Goal: Task Accomplishment & Management: Use online tool/utility

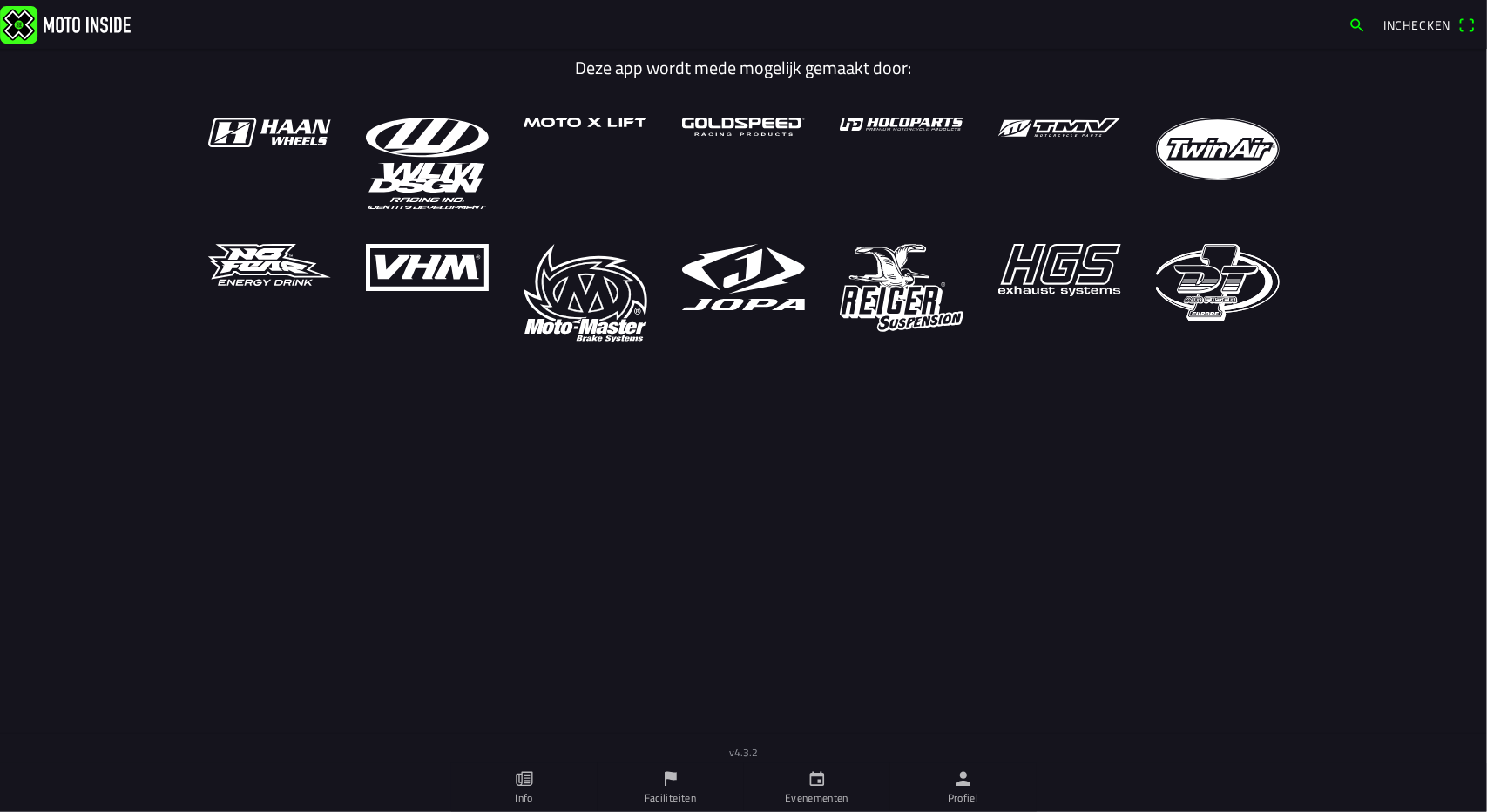
click at [967, 788] on link "Profiel" at bounding box center [963, 788] width 146 height 49
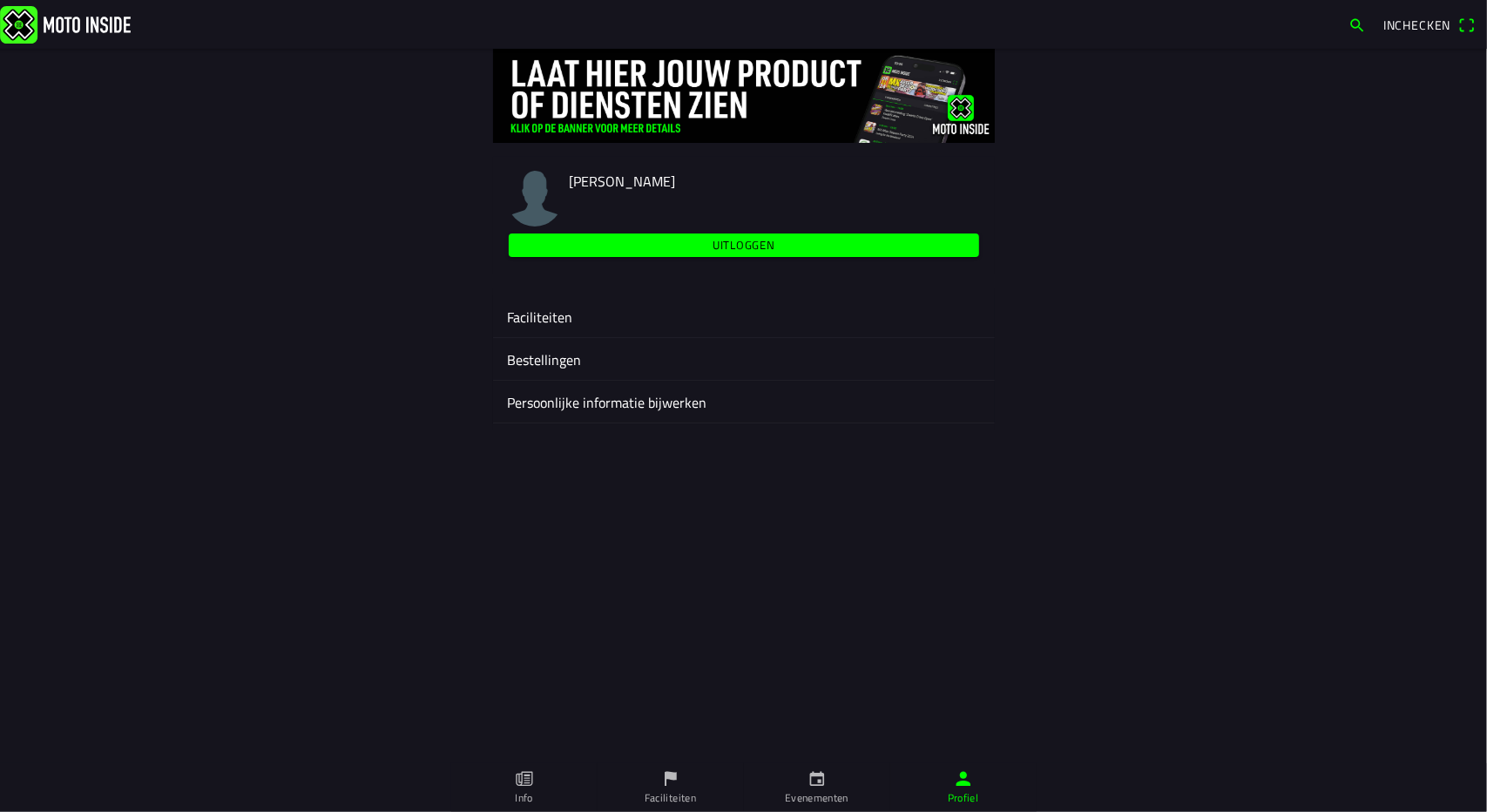
click at [544, 319] on ion-label "Faciliteiten" at bounding box center [744, 316] width 474 height 21
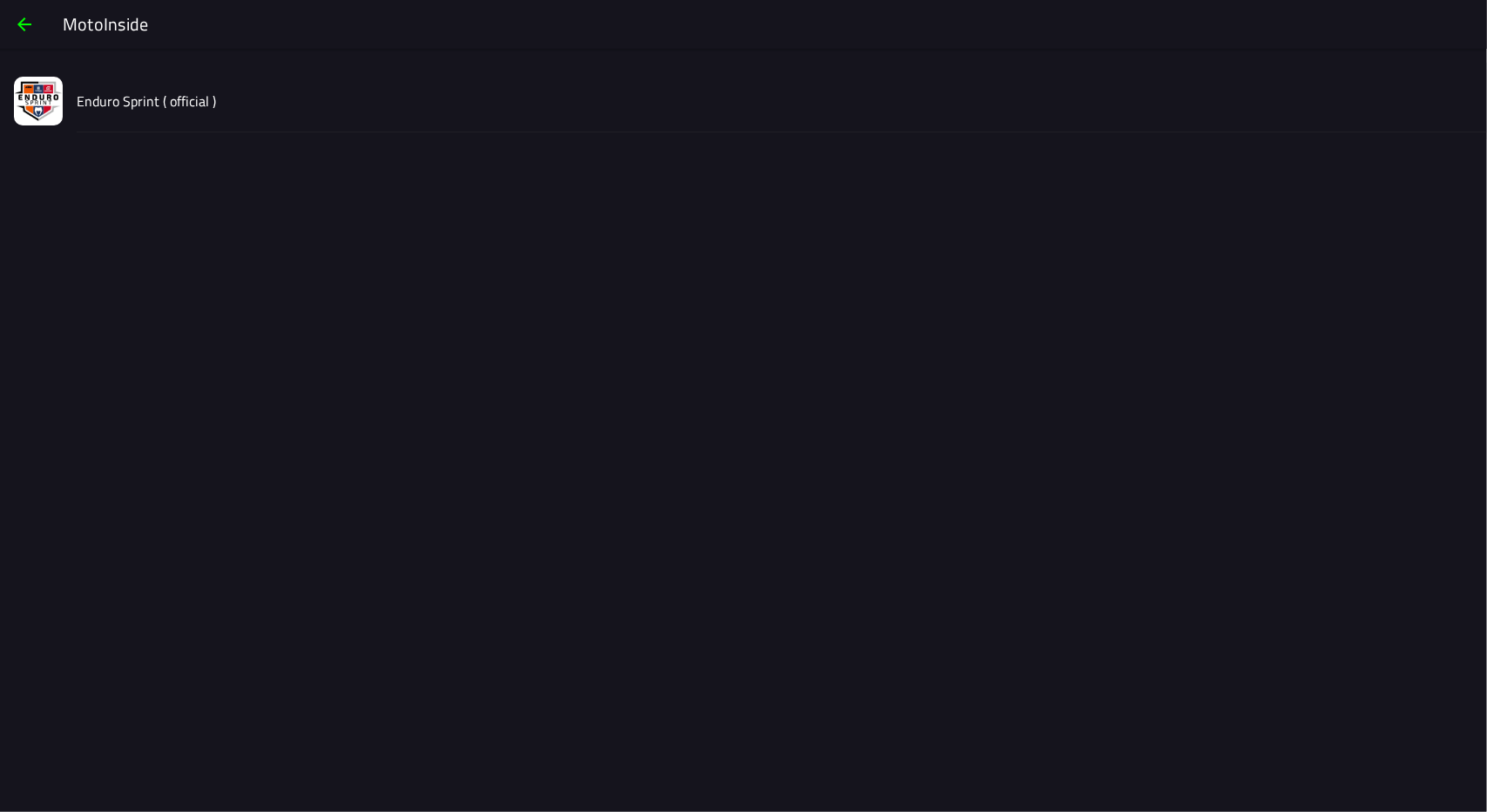
click at [0, 0] on slot "Enduro Sprint ( official )" at bounding box center [0, 0] width 0 height 0
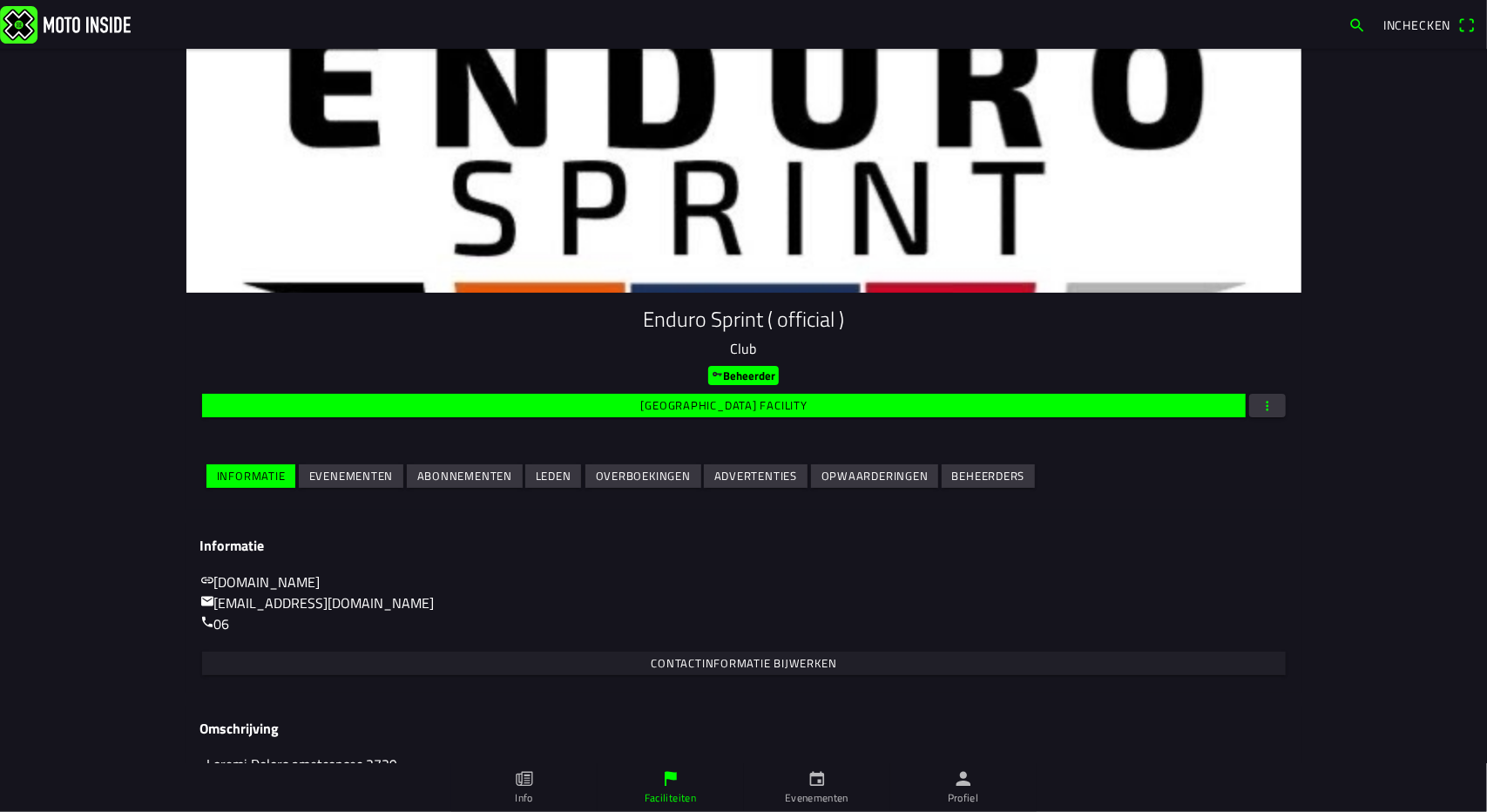
click at [0, 0] on slot "Evenementen" at bounding box center [0, 0] width 0 height 0
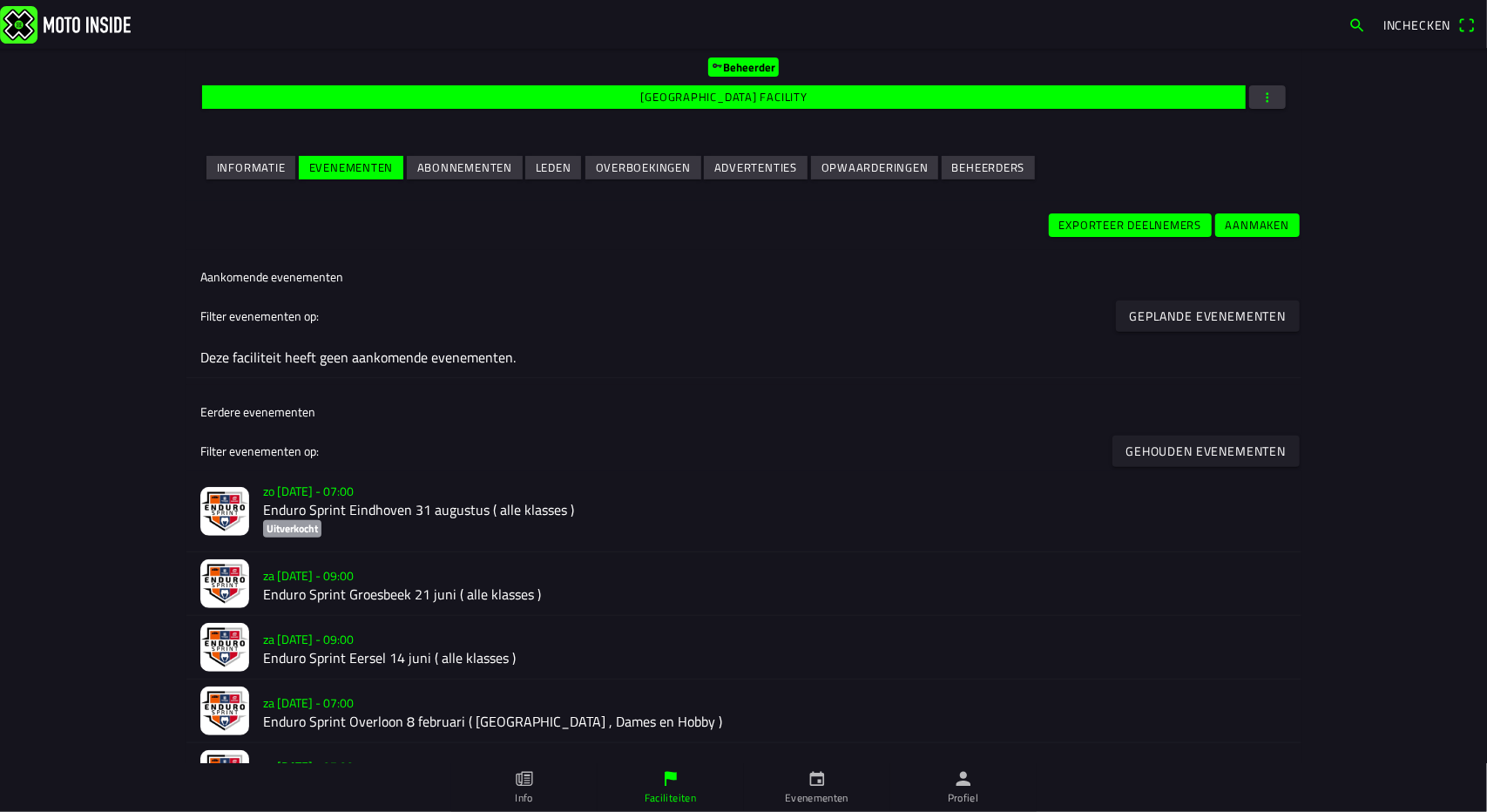
scroll to position [358, 0]
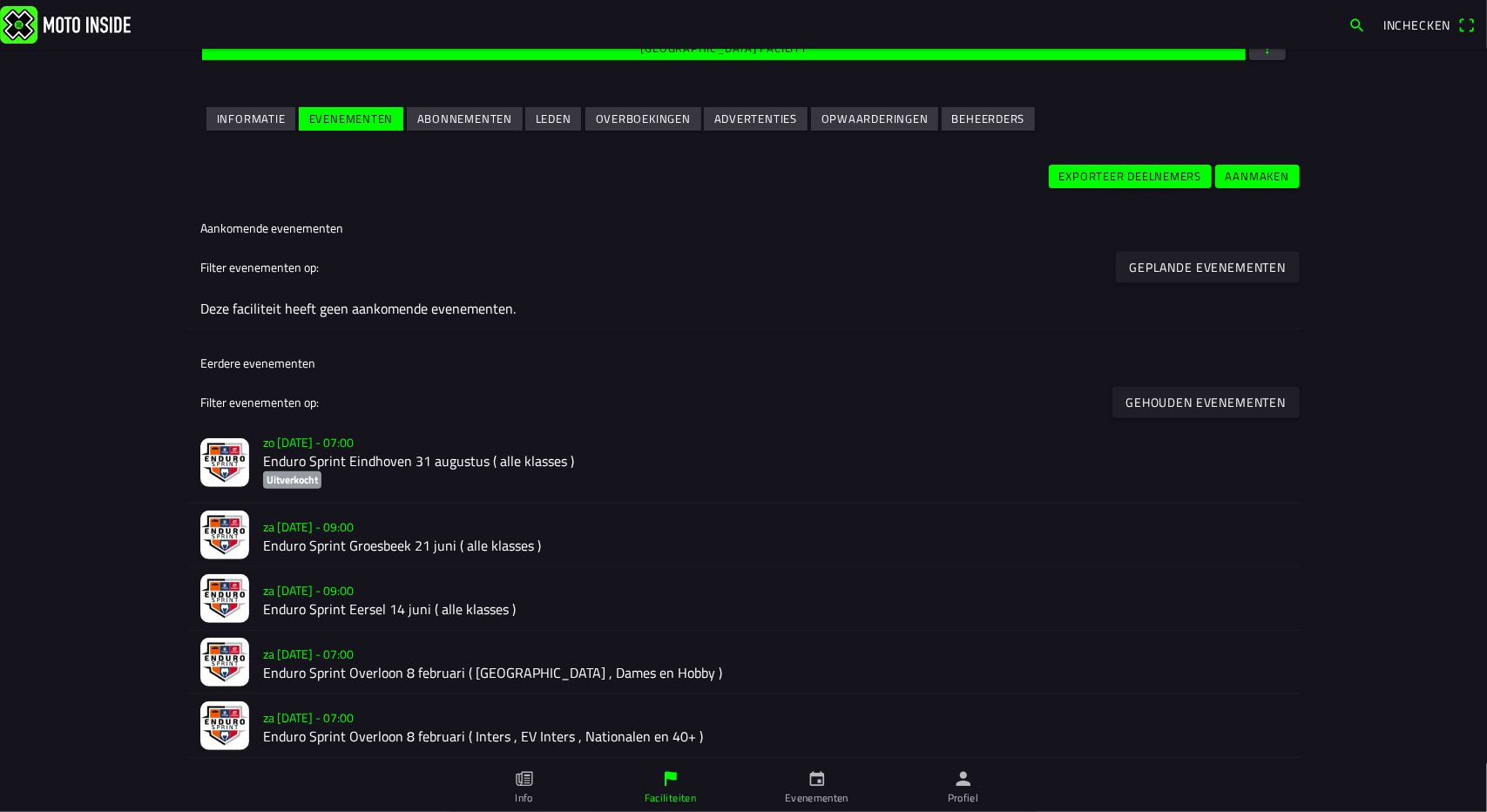
click at [351, 731] on h2 "Enduro Sprint Overloon 8 februari ( Inters , EV Inters , Nationalen en 40+ )" at bounding box center [776, 737] width 1025 height 17
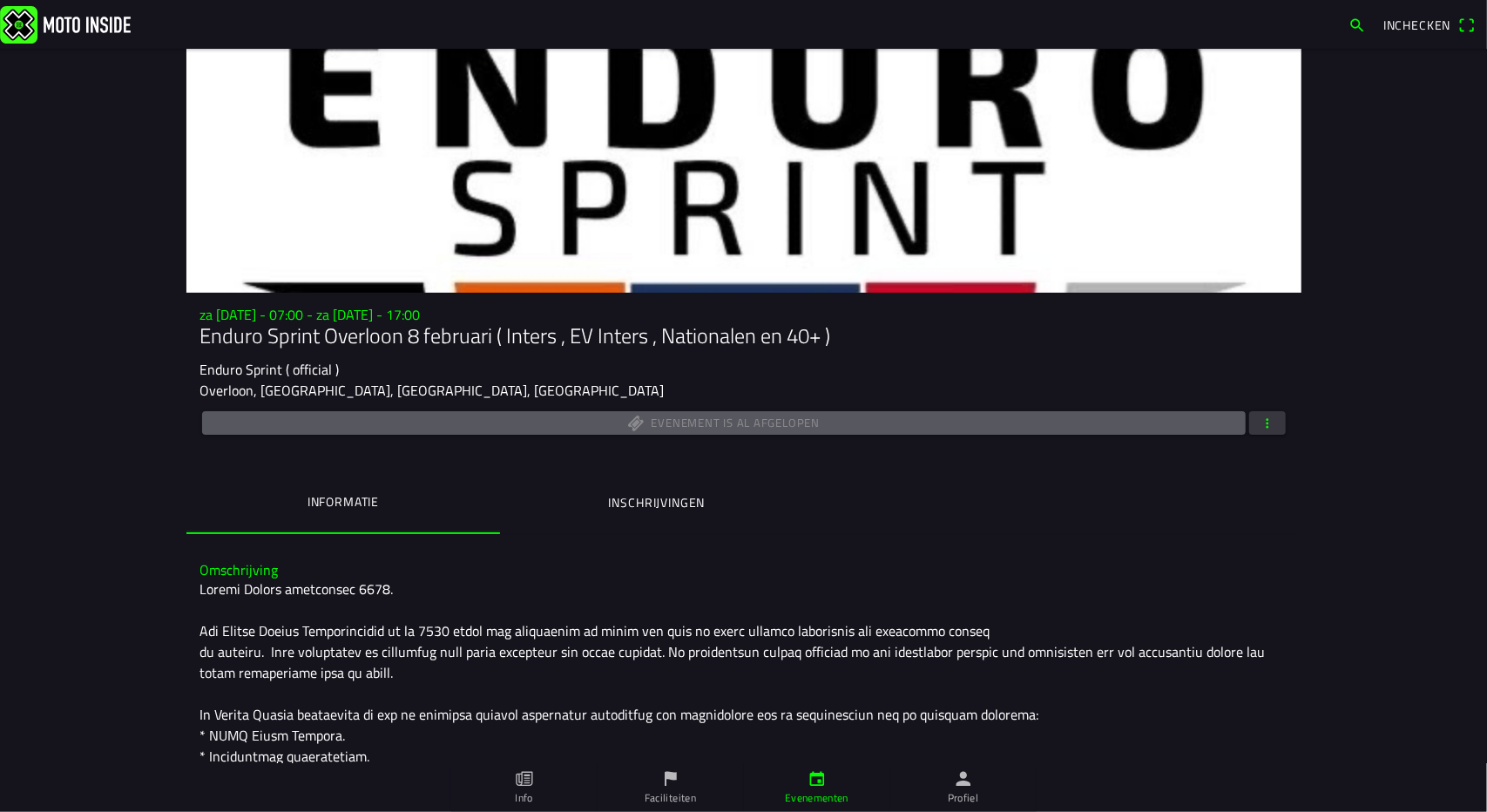
click at [1262, 425] on span "button" at bounding box center [1268, 423] width 16 height 24
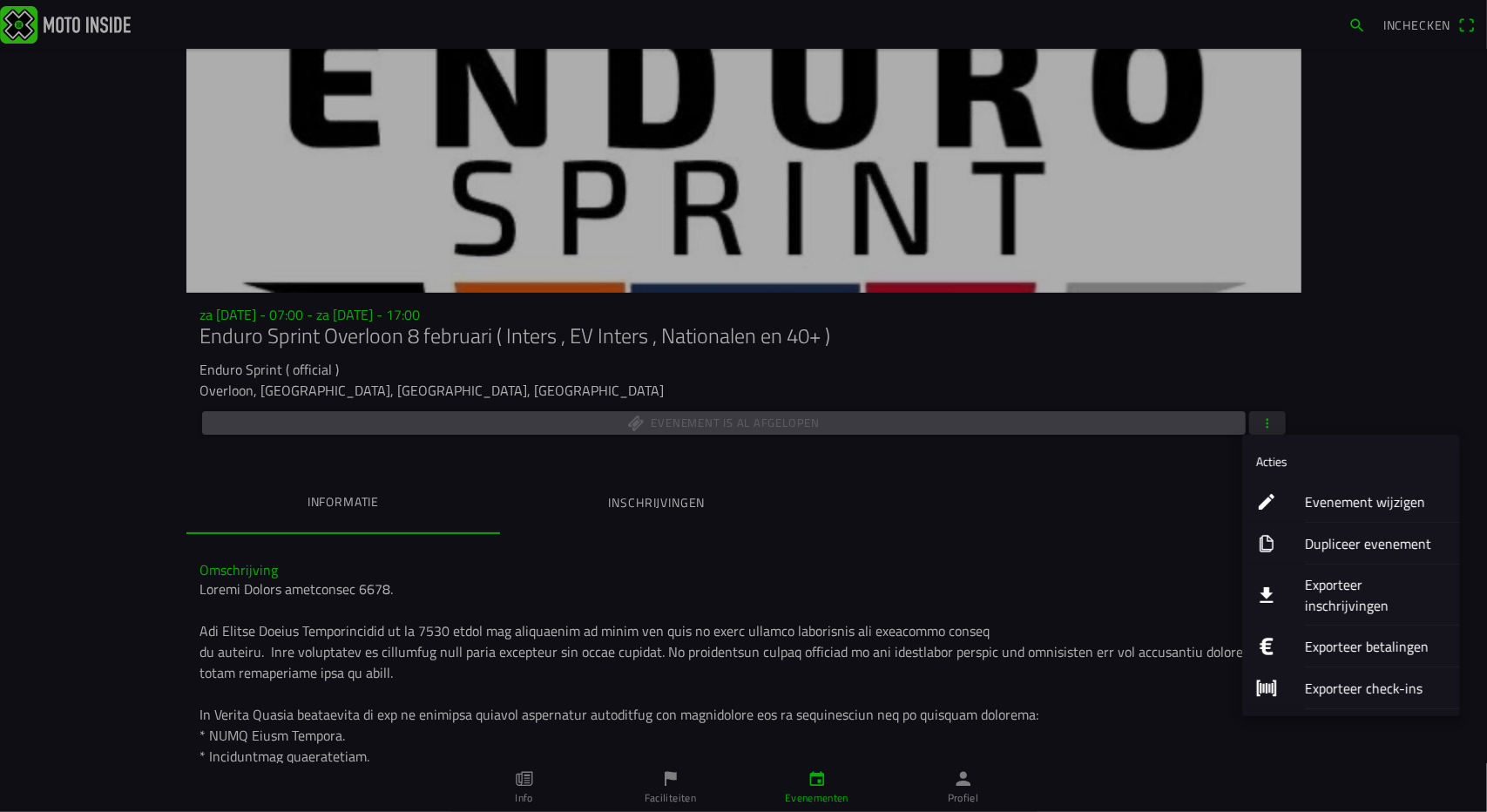
click at [1333, 636] on ion-label "Exporteer betalingen" at bounding box center [1376, 645] width 141 height 21
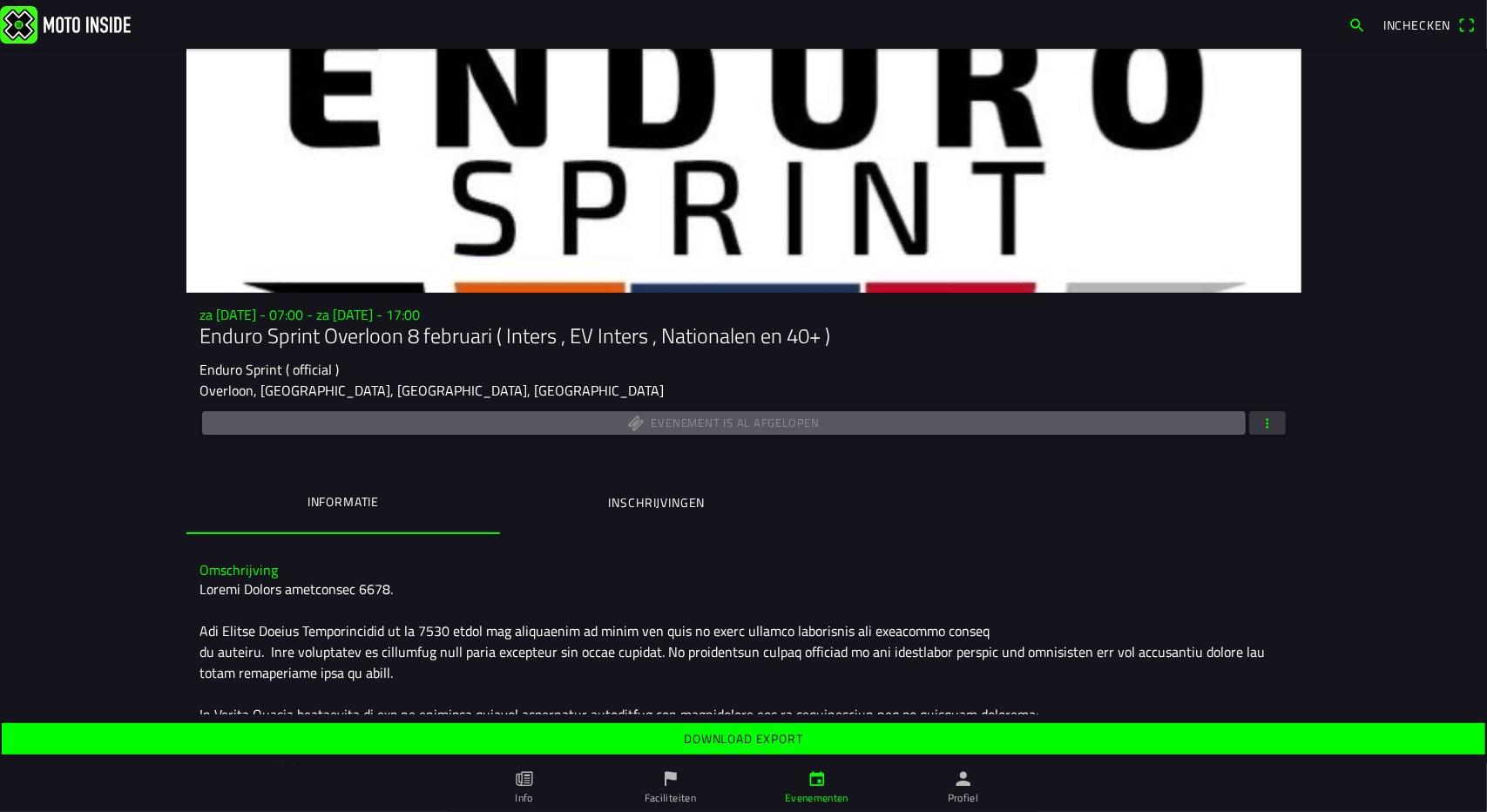
click at [0, 0] on slot "Download export" at bounding box center [0, 0] width 0 height 0
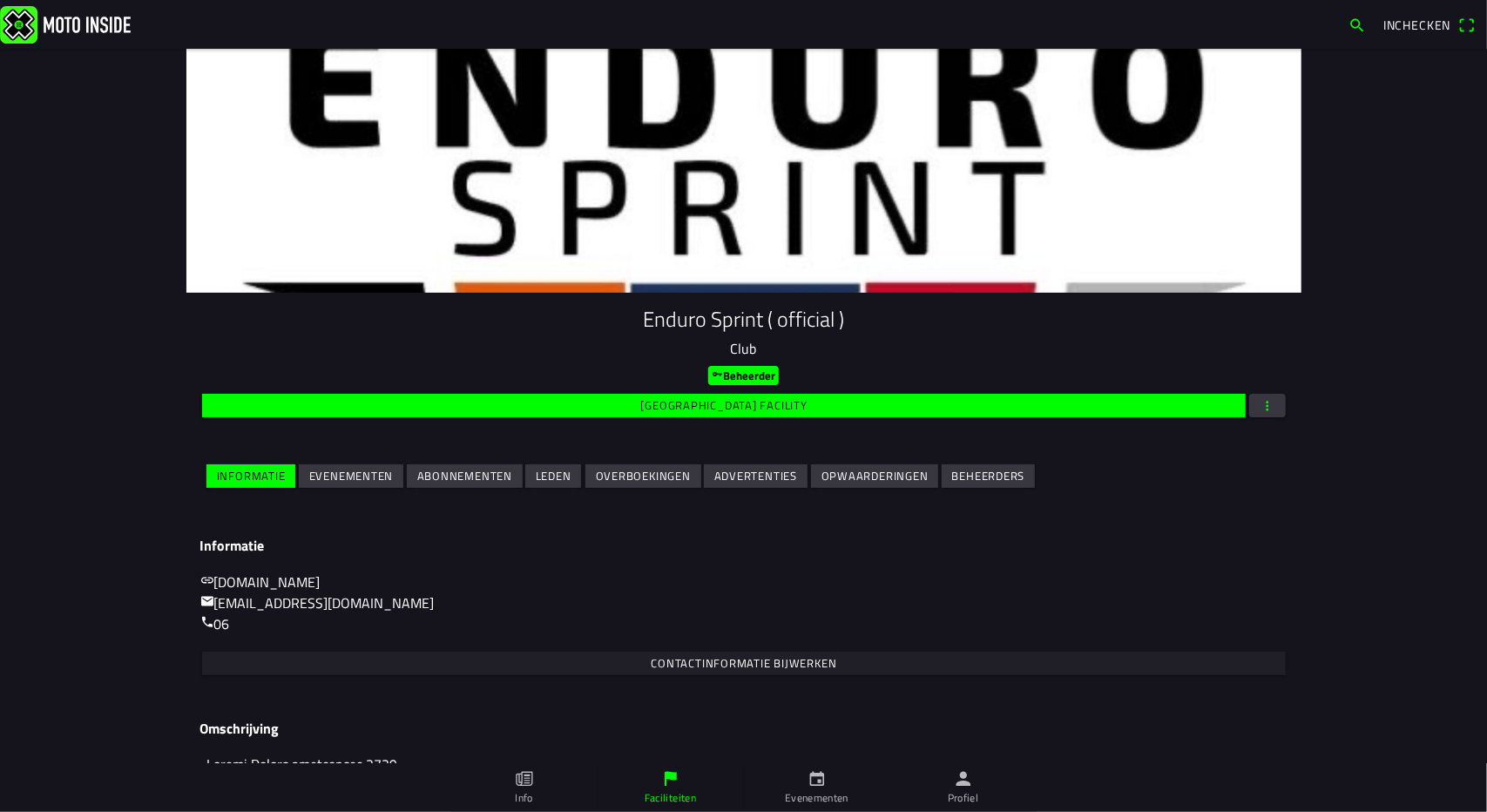
click at [0, 0] on slot "Evenementen" at bounding box center [0, 0] width 0 height 0
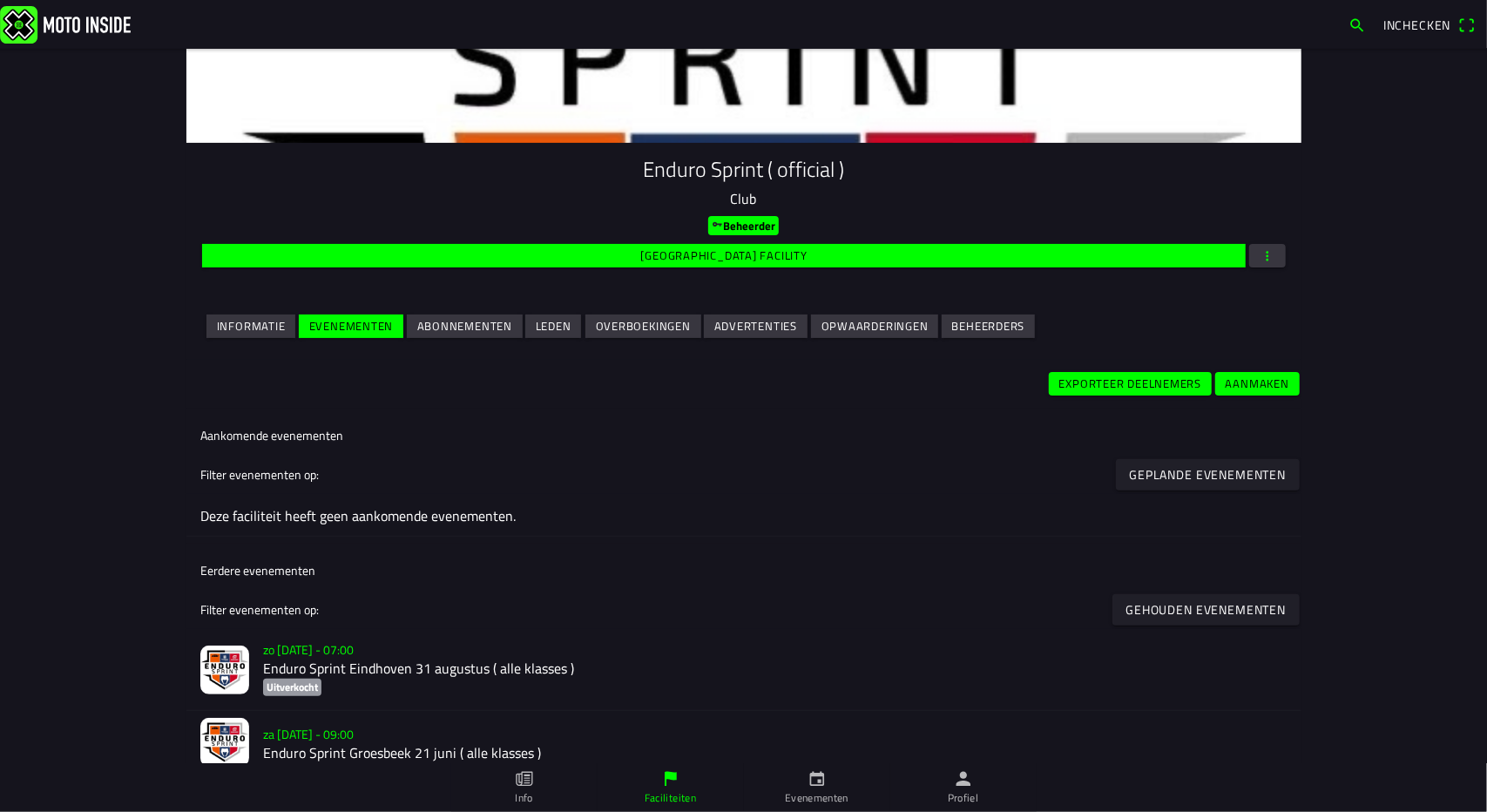
scroll to position [358, 0]
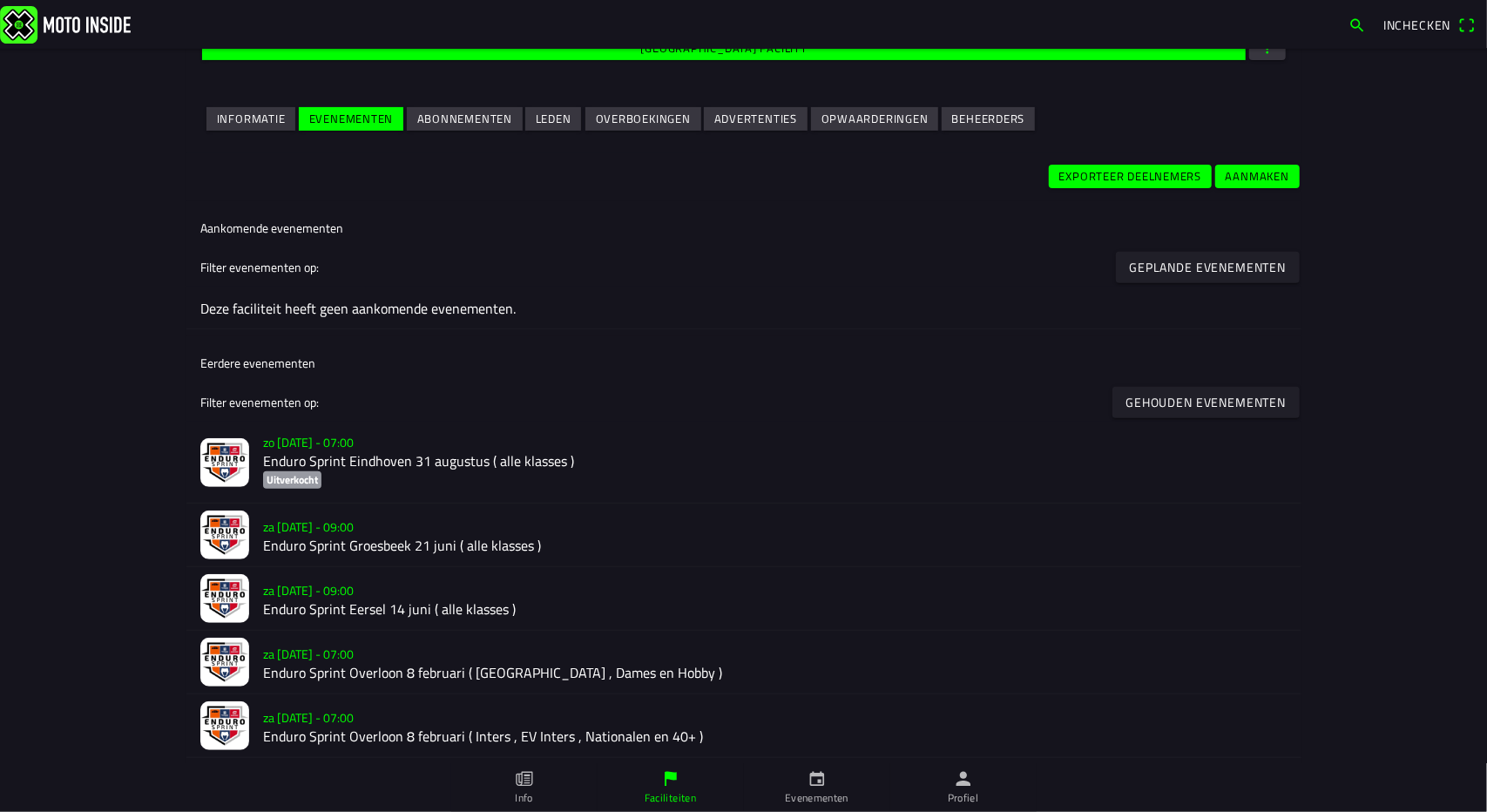
click at [0, 0] on slot "za [DATE] - 07:00" at bounding box center [0, 0] width 0 height 0
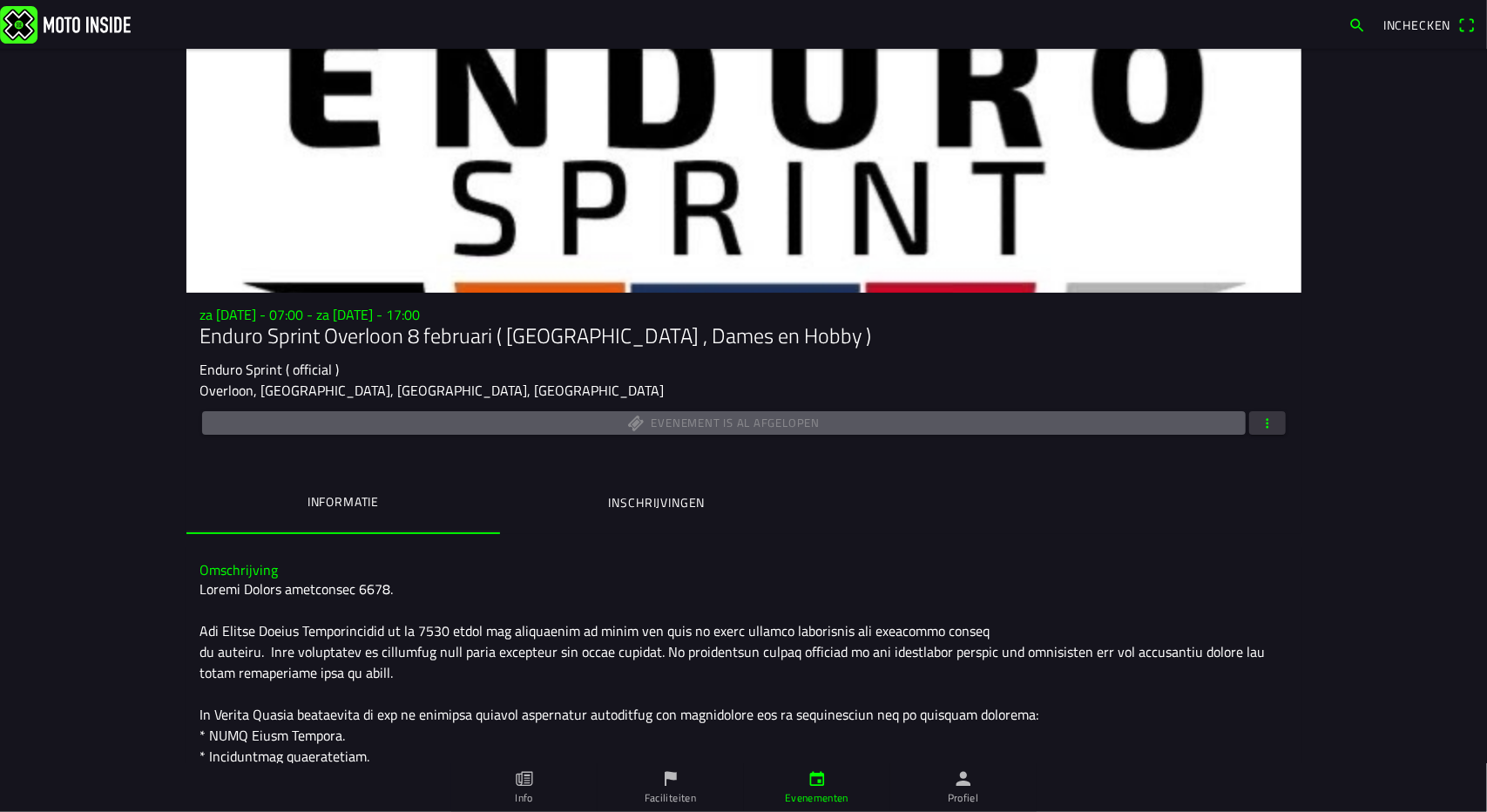
click at [1267, 420] on span "button" at bounding box center [1268, 423] width 16 height 24
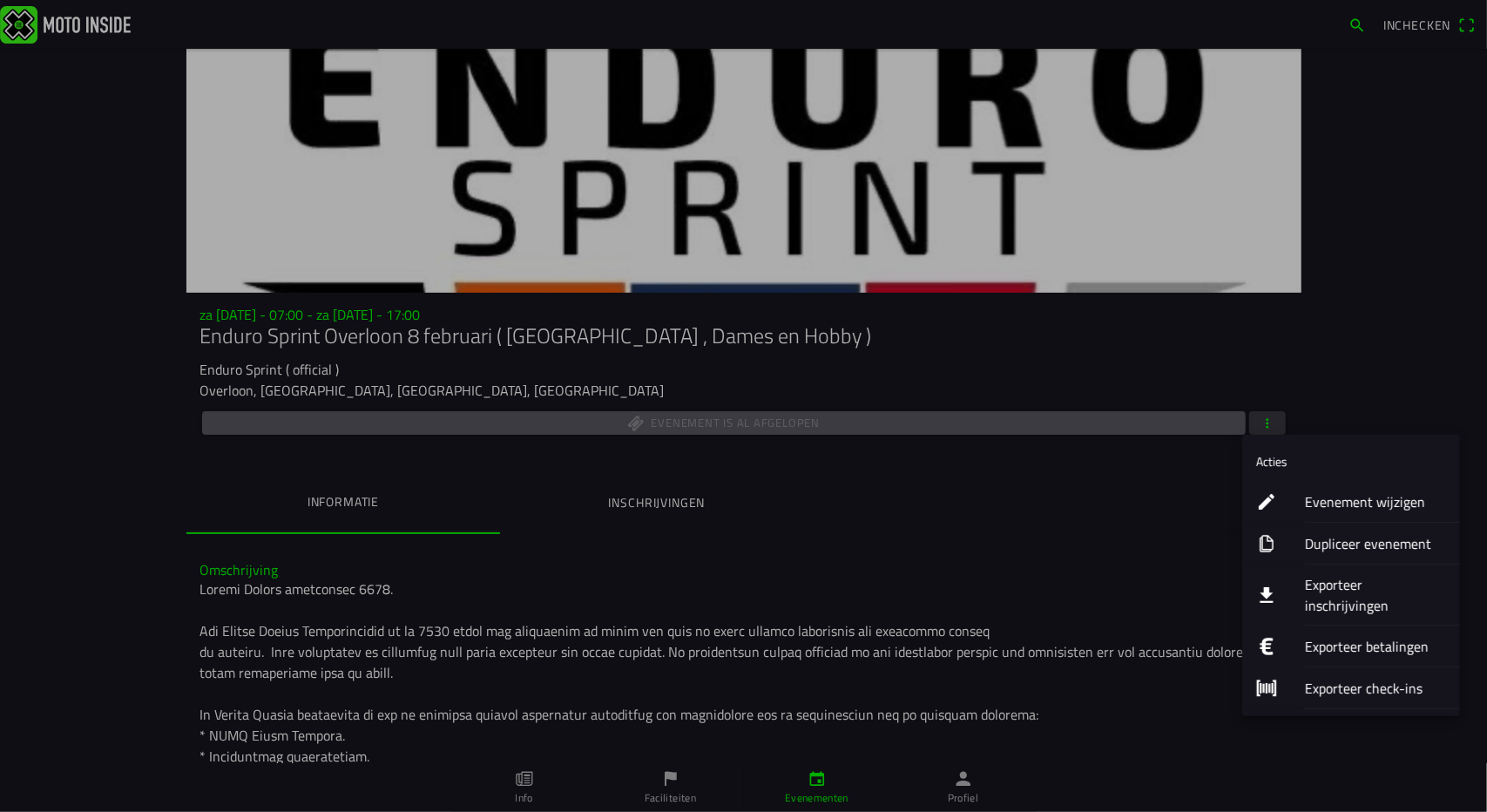
click at [1342, 636] on ion-label "Exporteer betalingen" at bounding box center [1376, 645] width 141 height 21
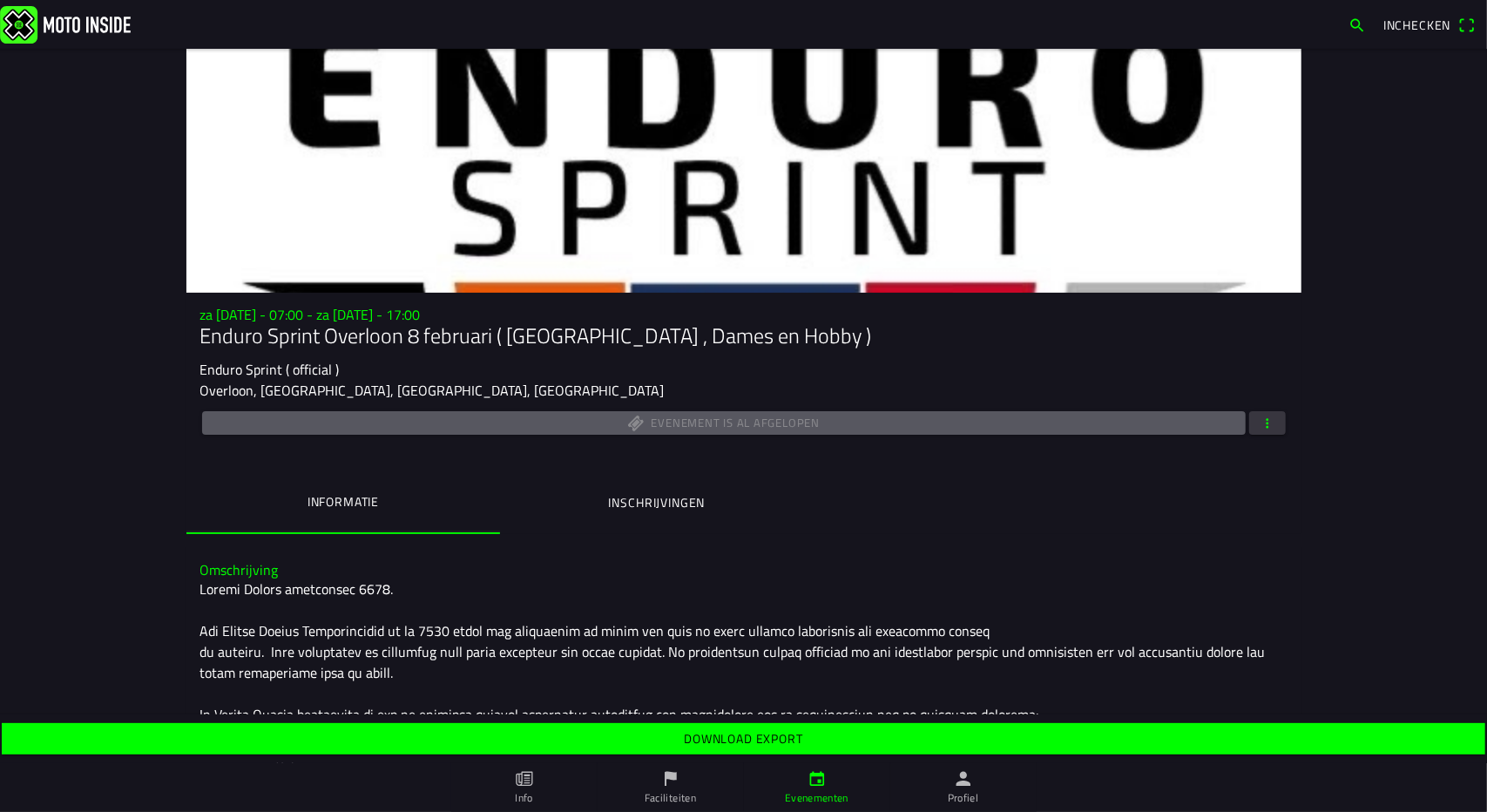
click at [0, 0] on slot "Download export" at bounding box center [0, 0] width 0 height 0
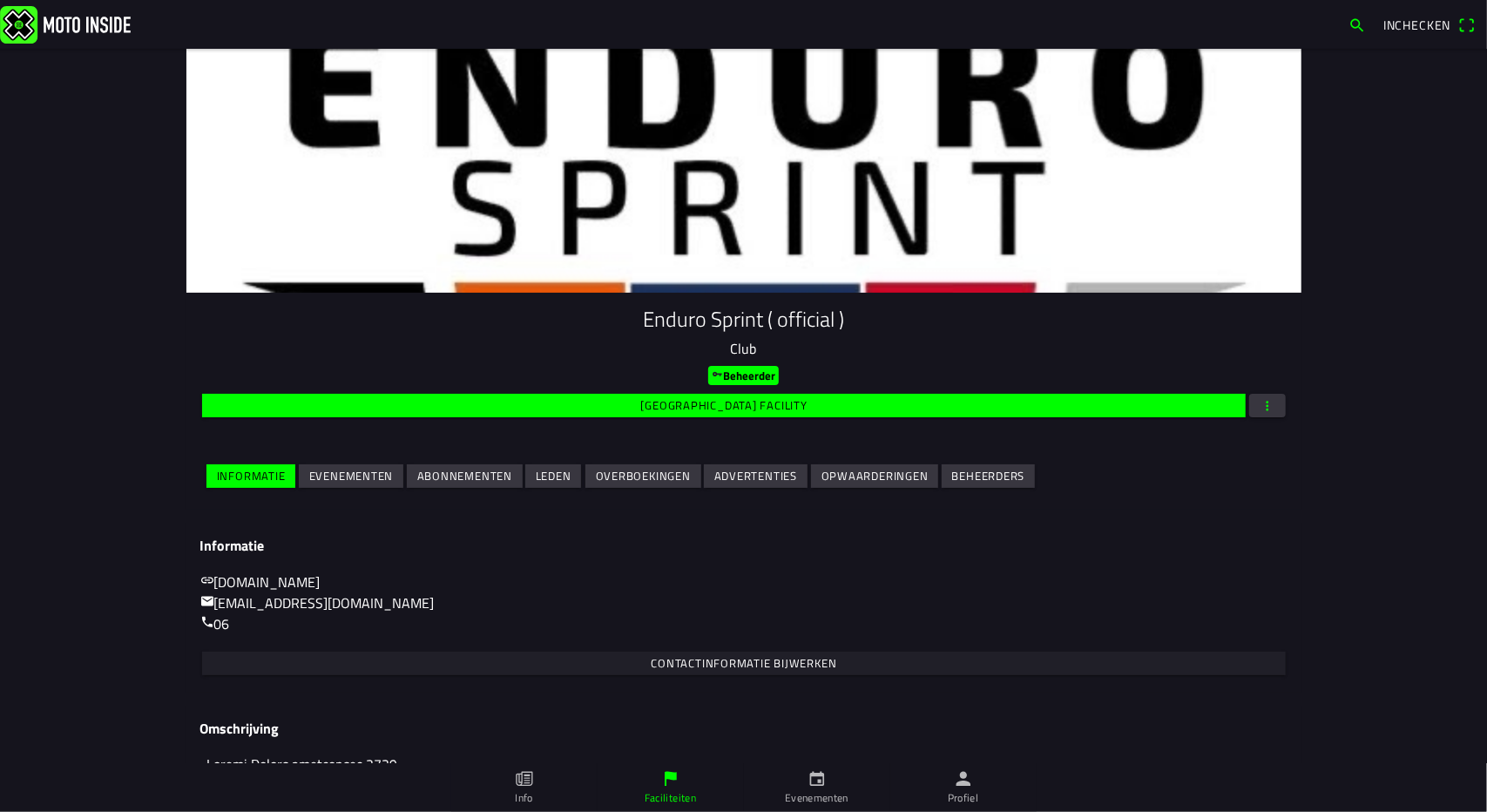
scroll to position [86, 0]
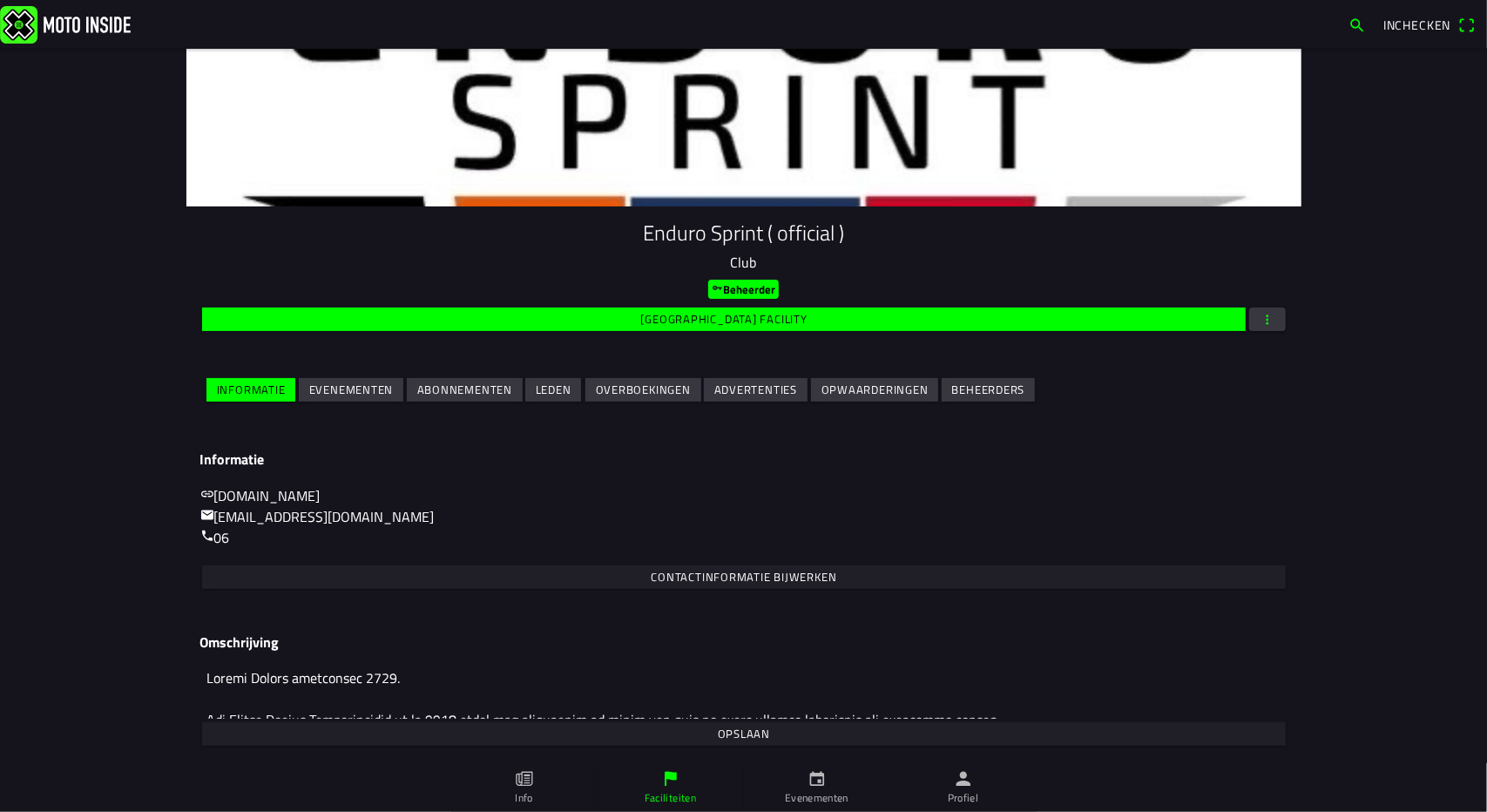
click at [0, 0] on slot "Evenementen" at bounding box center [0, 0] width 0 height 0
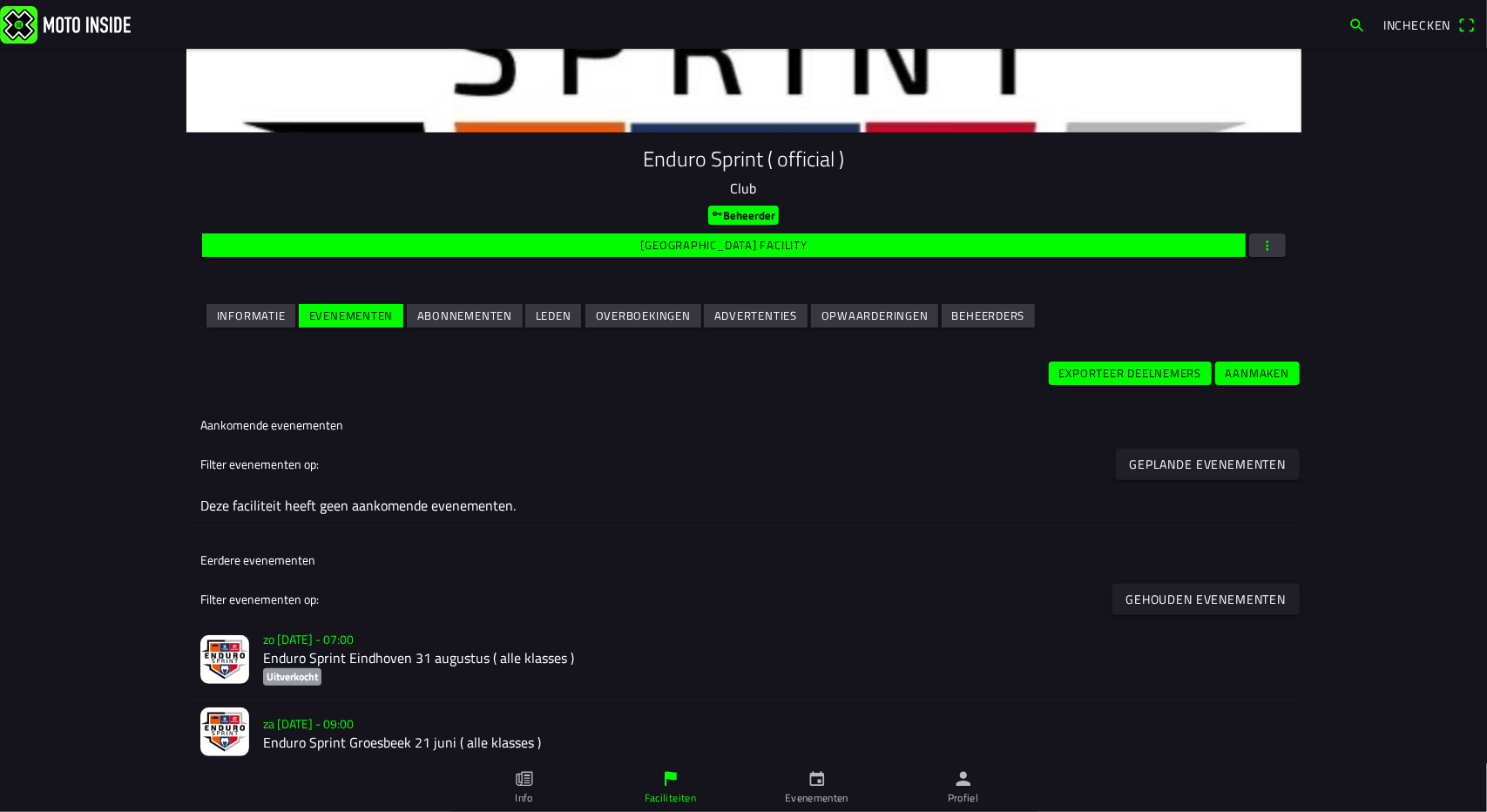
scroll to position [358, 0]
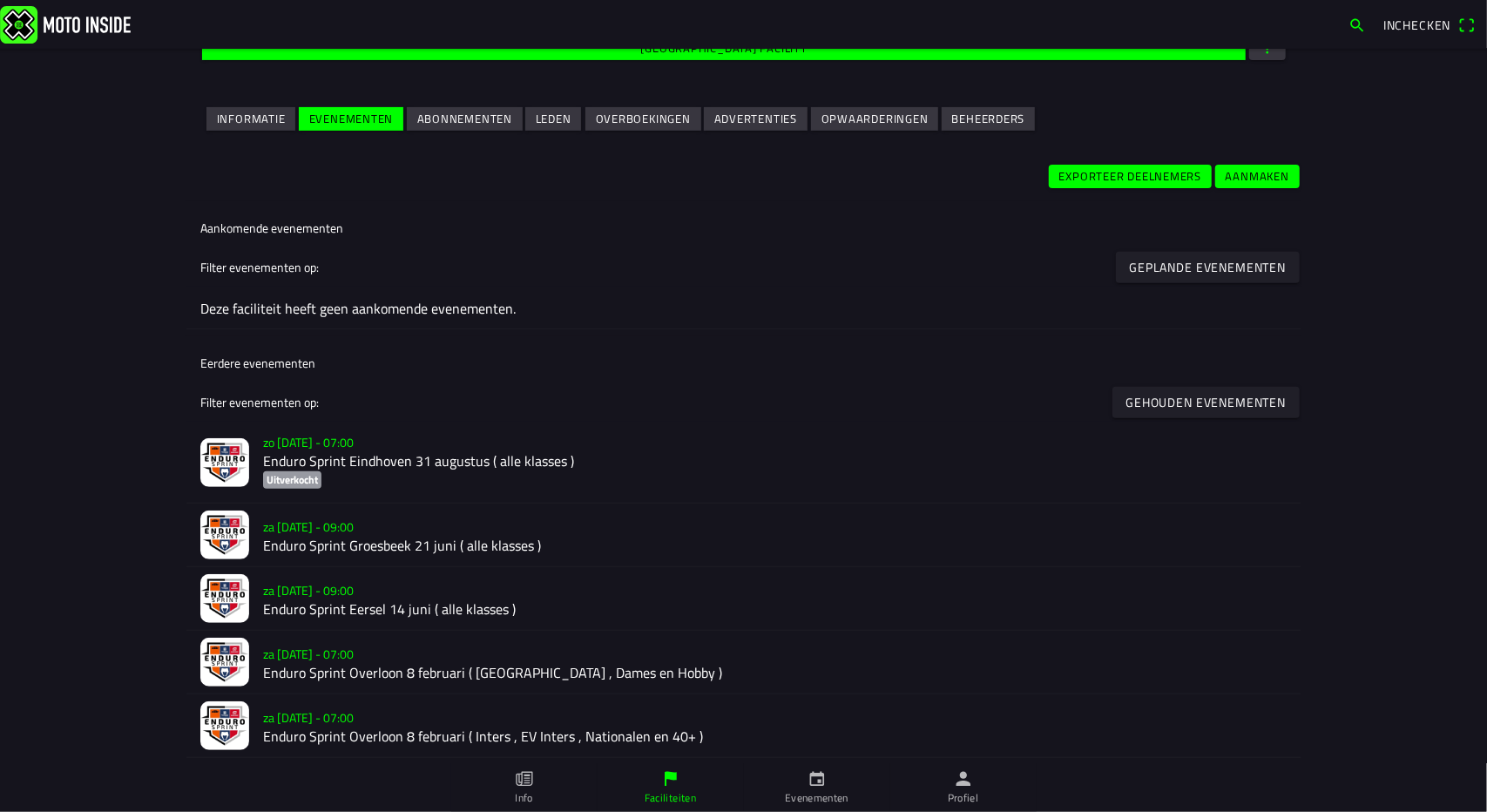
click at [358, 601] on h2 "Enduro Sprint Eersel 14 juni ( alle klasses )" at bounding box center [776, 609] width 1025 height 17
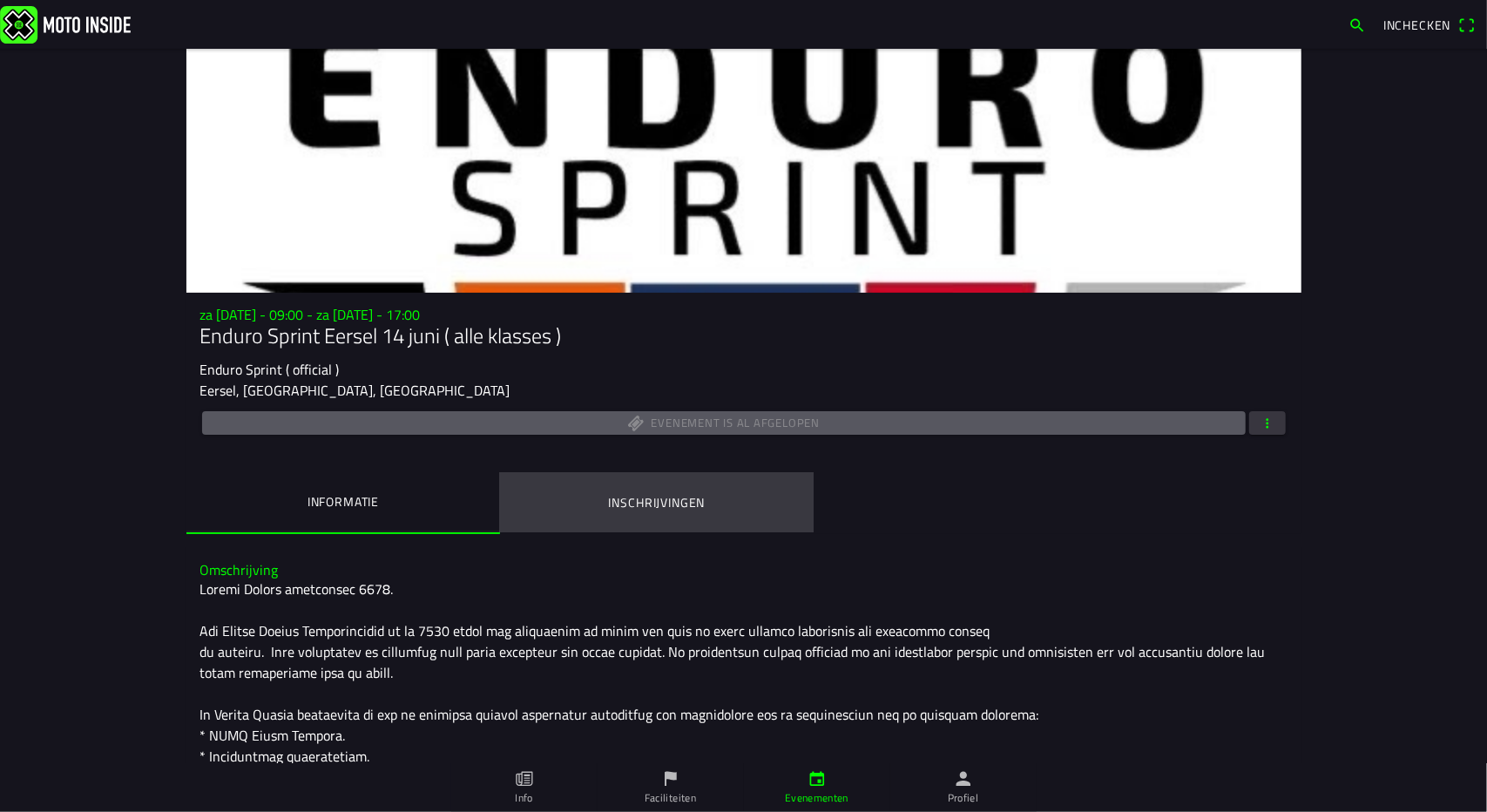
click at [629, 502] on ion-label "Inschrijvingen" at bounding box center [656, 502] width 97 height 20
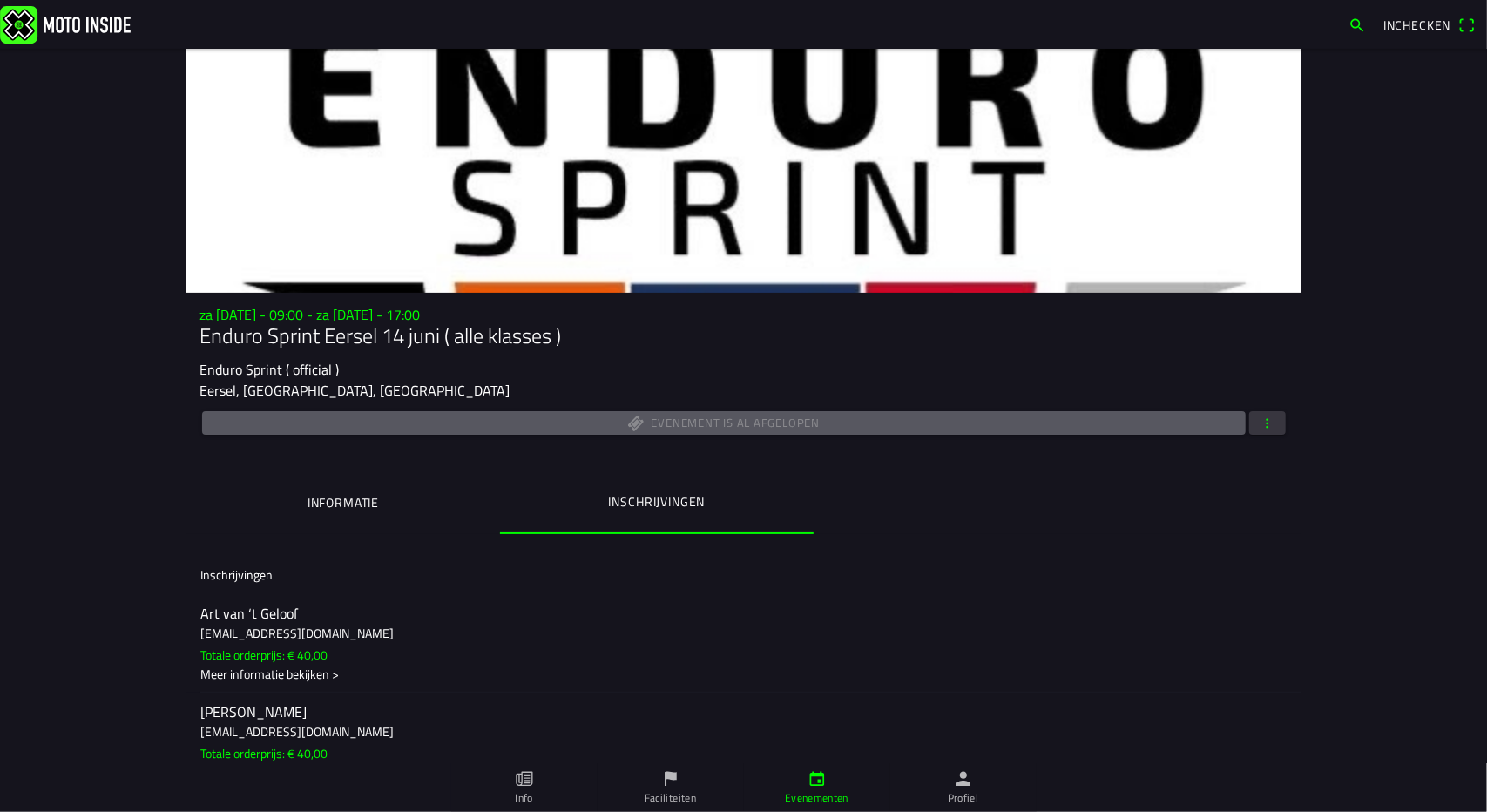
click at [1267, 427] on span "button" at bounding box center [1268, 423] width 16 height 24
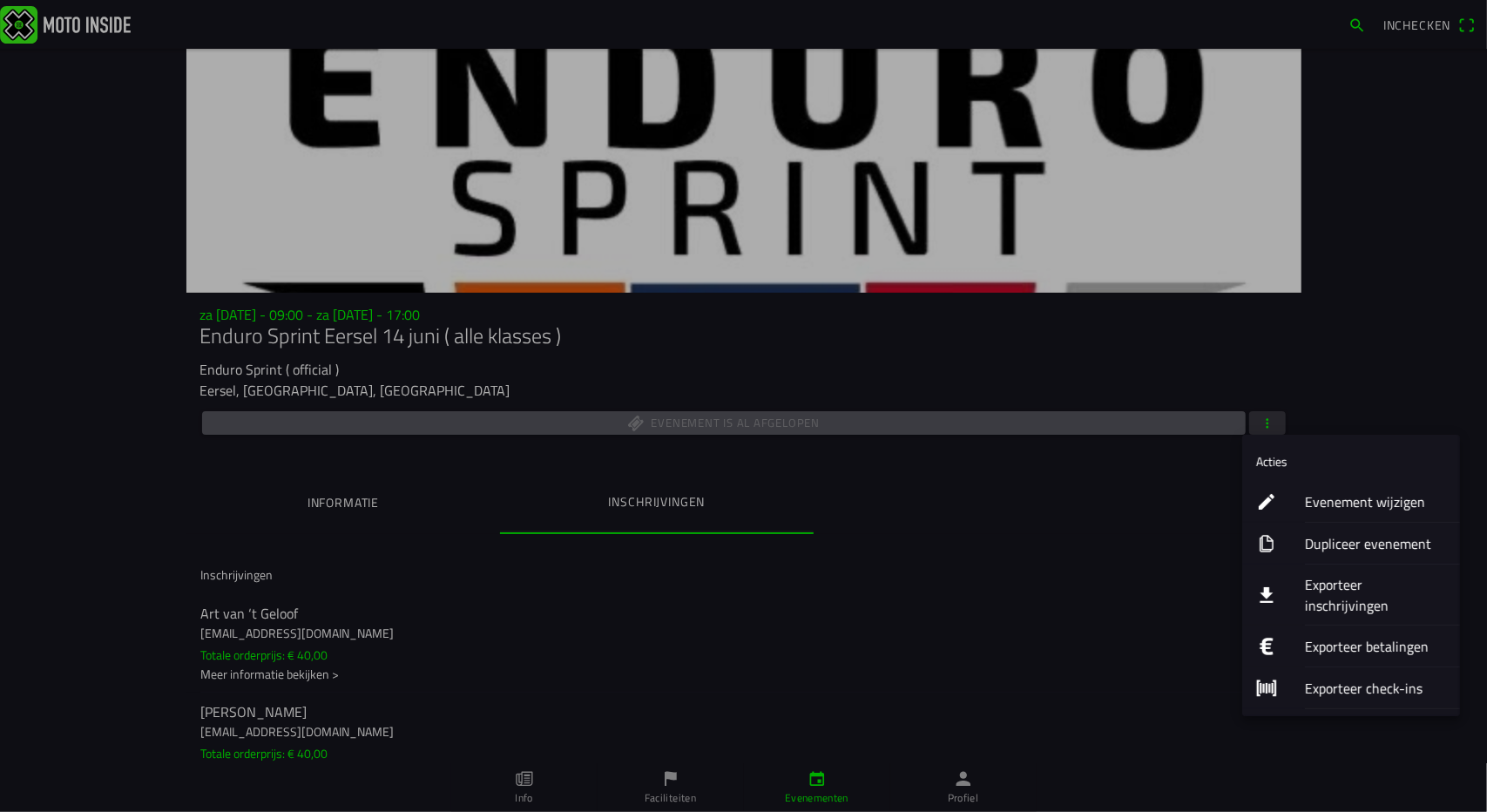
click at [1320, 636] on ion-label "Exporteer betalingen" at bounding box center [1376, 645] width 141 height 21
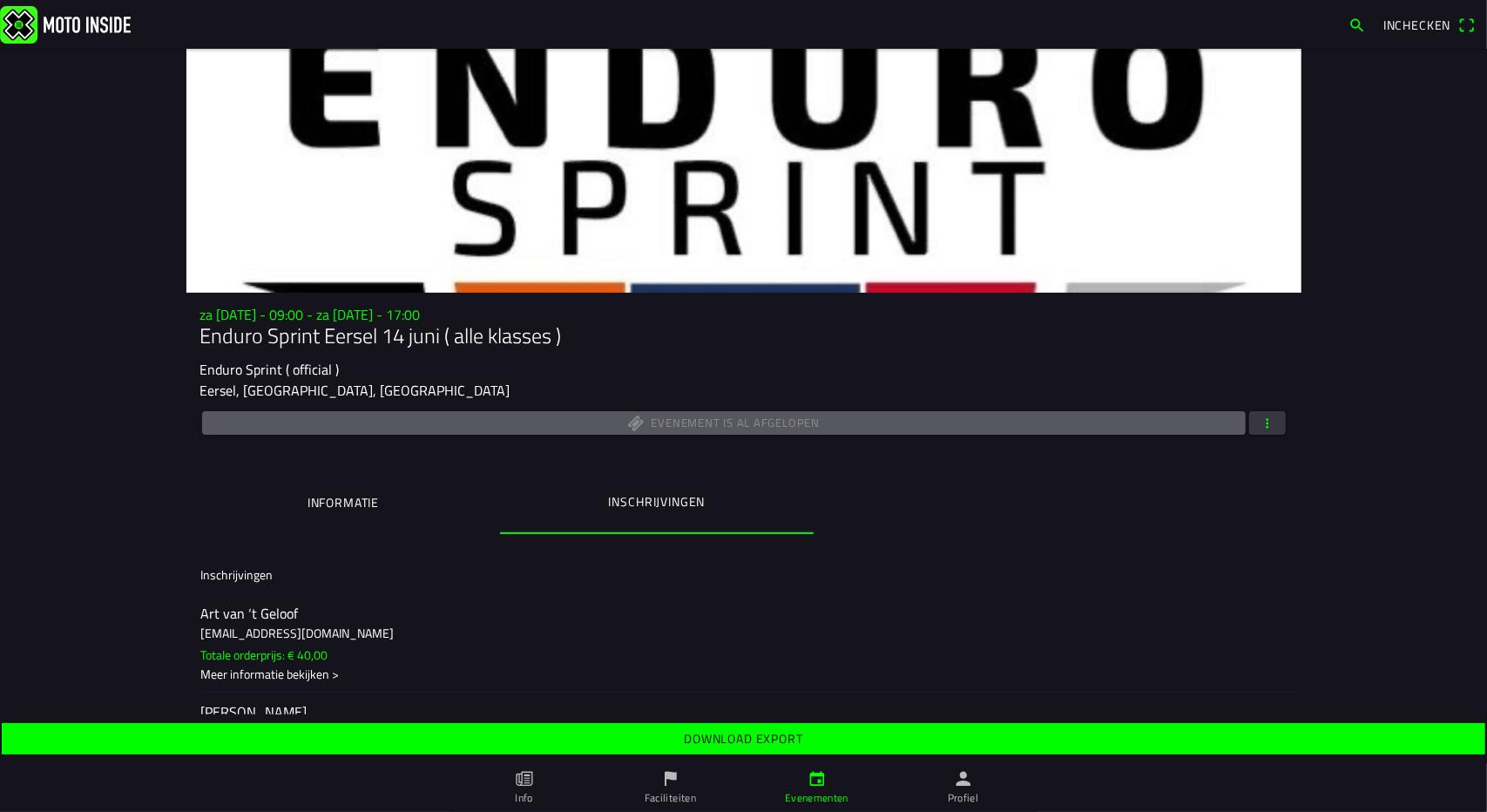
click at [0, 0] on slot "Download export" at bounding box center [0, 0] width 0 height 0
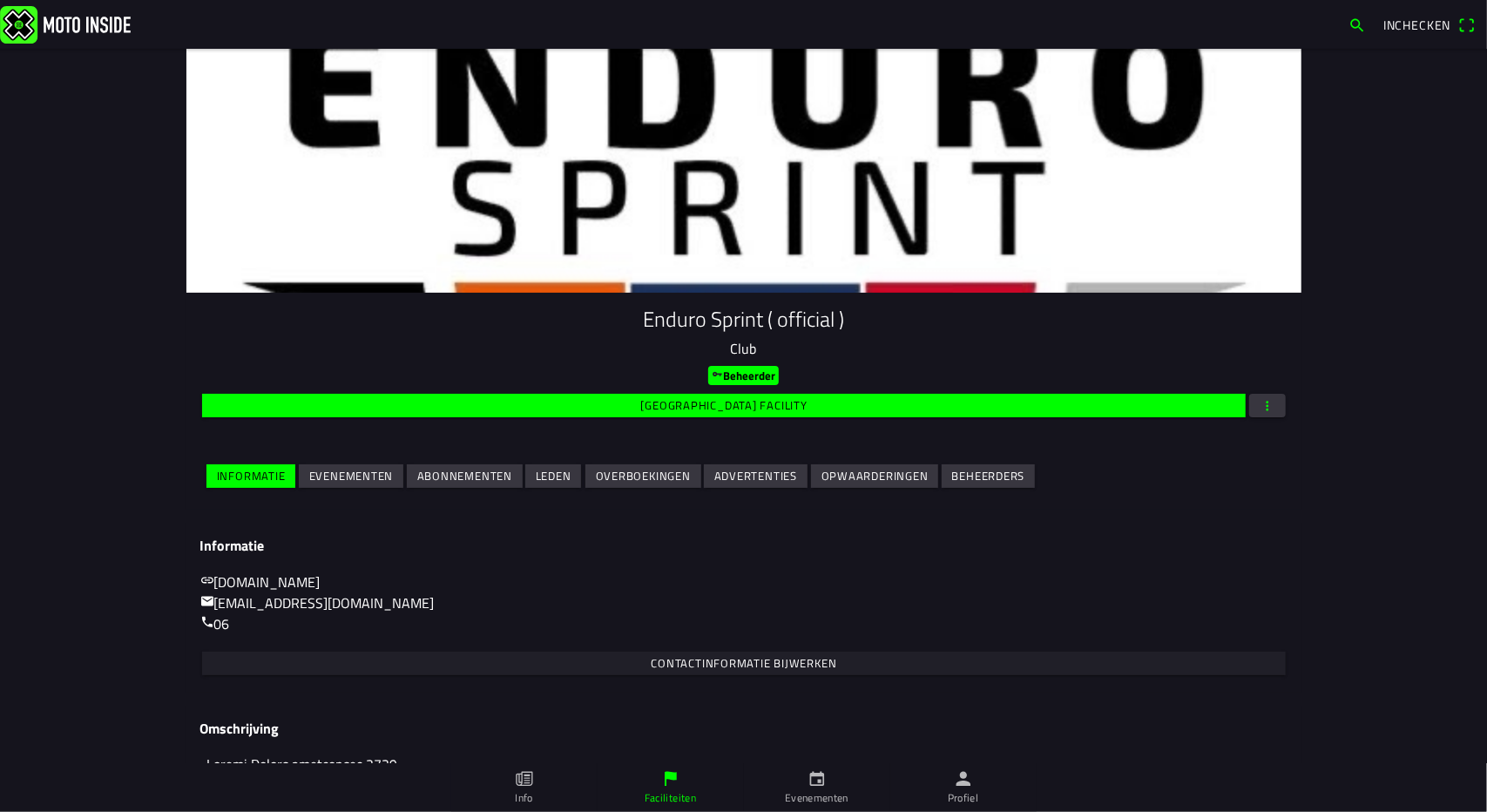
click at [0, 0] on slot "Evenementen" at bounding box center [0, 0] width 0 height 0
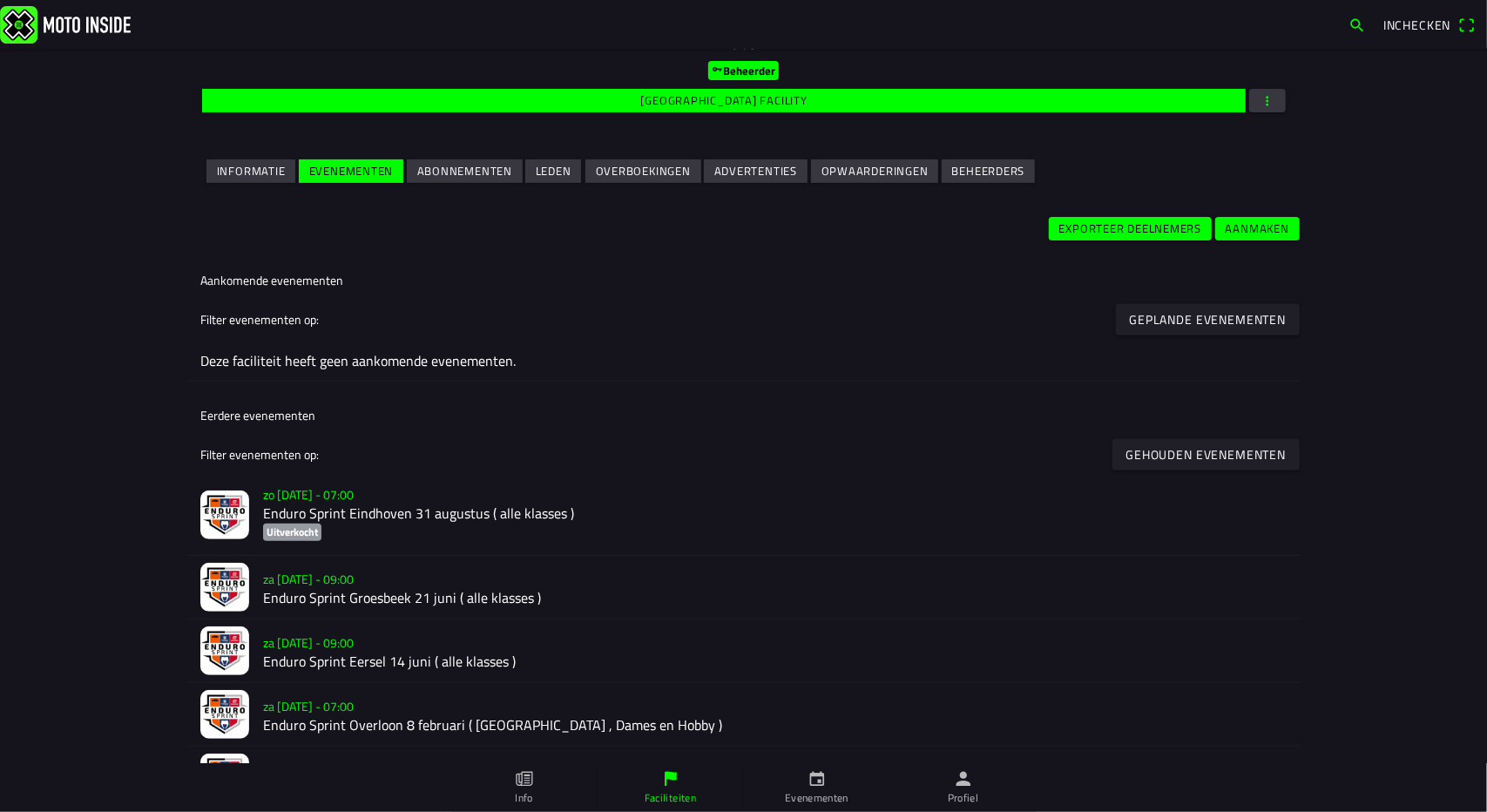
scroll to position [310, 0]
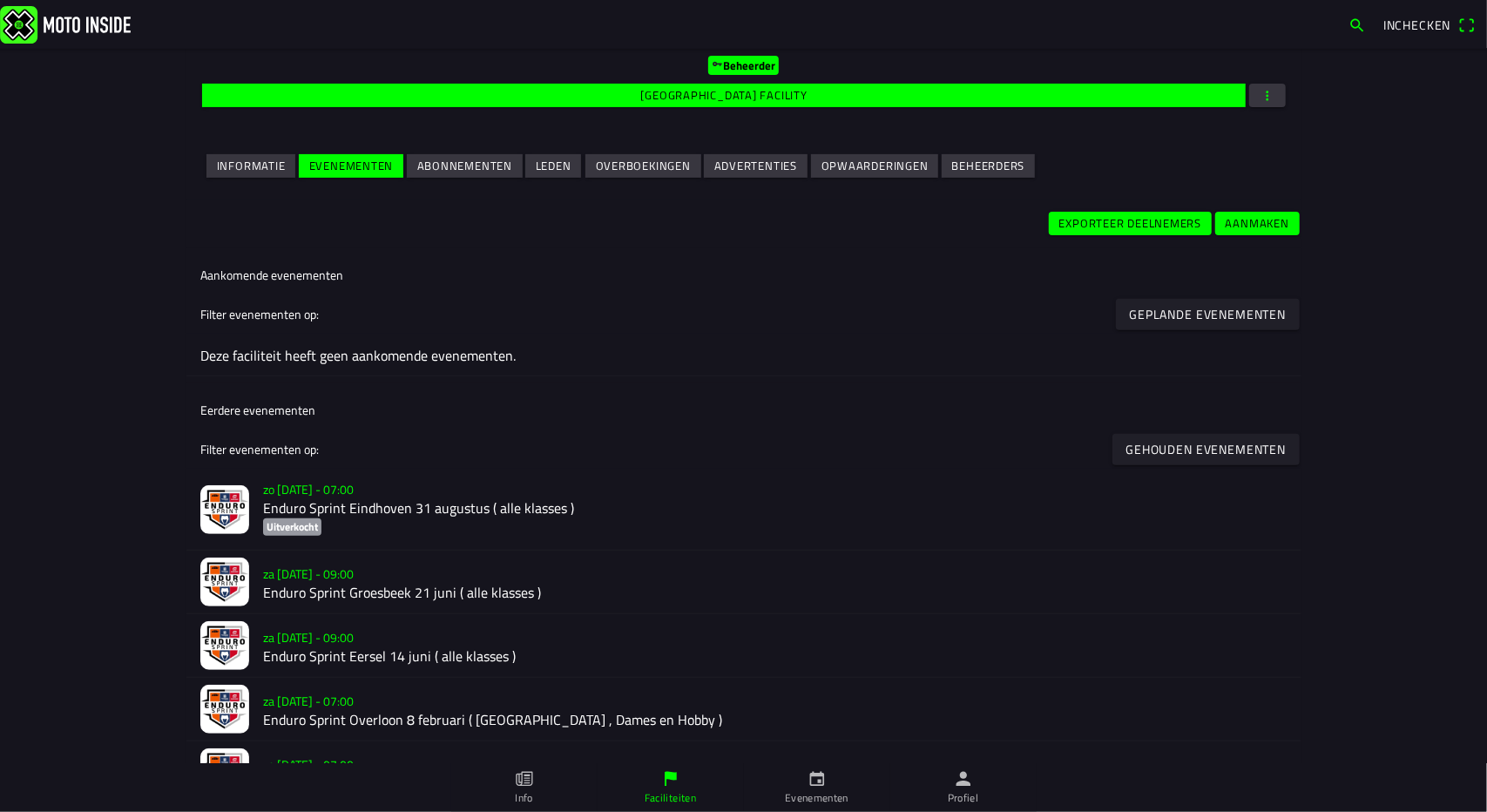
click at [295, 585] on h2 "Enduro Sprint Groesbeek 21 juni ( alle klasses )" at bounding box center [776, 593] width 1025 height 17
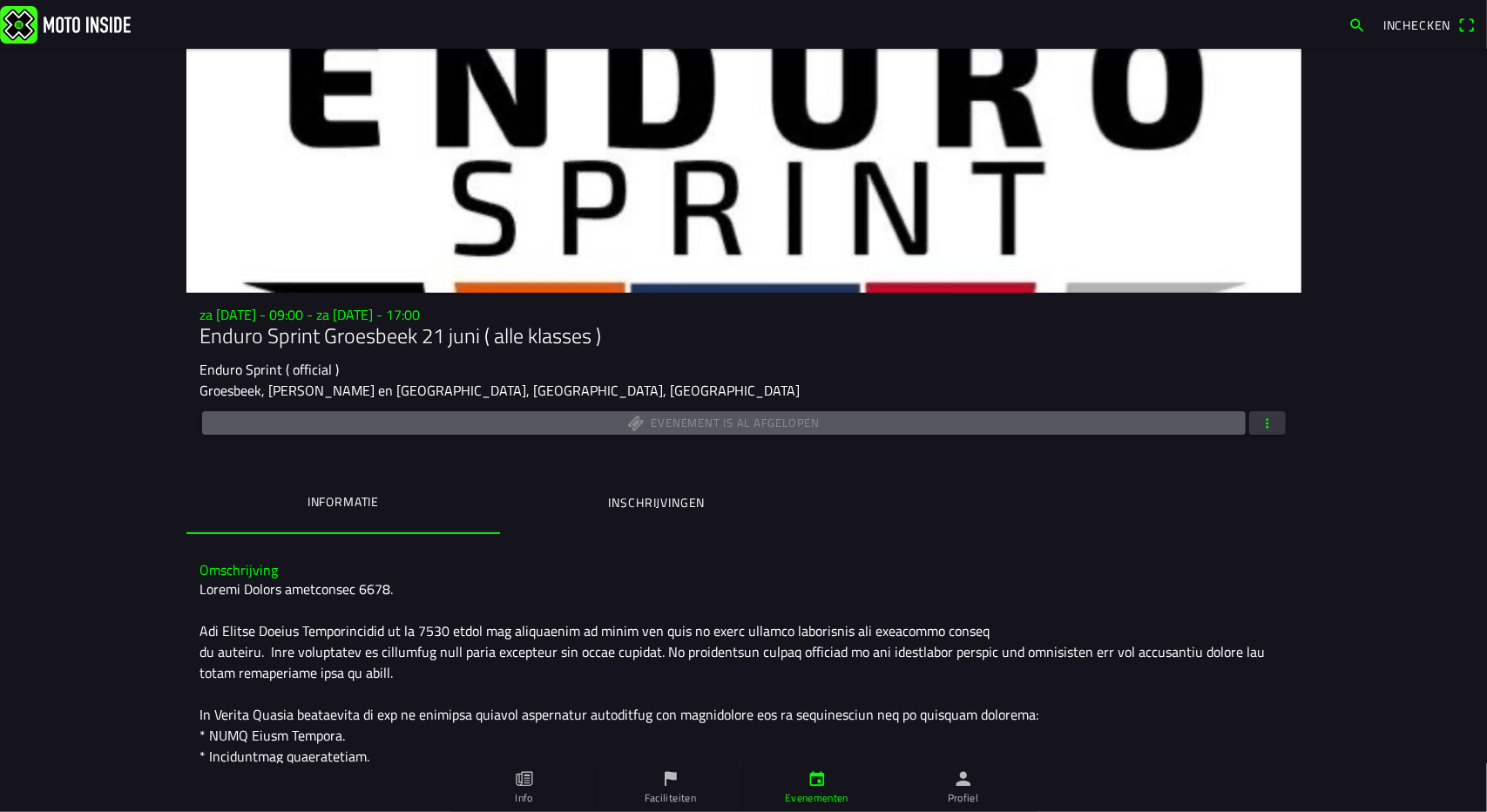
click at [1260, 422] on span "button" at bounding box center [1268, 423] width 16 height 24
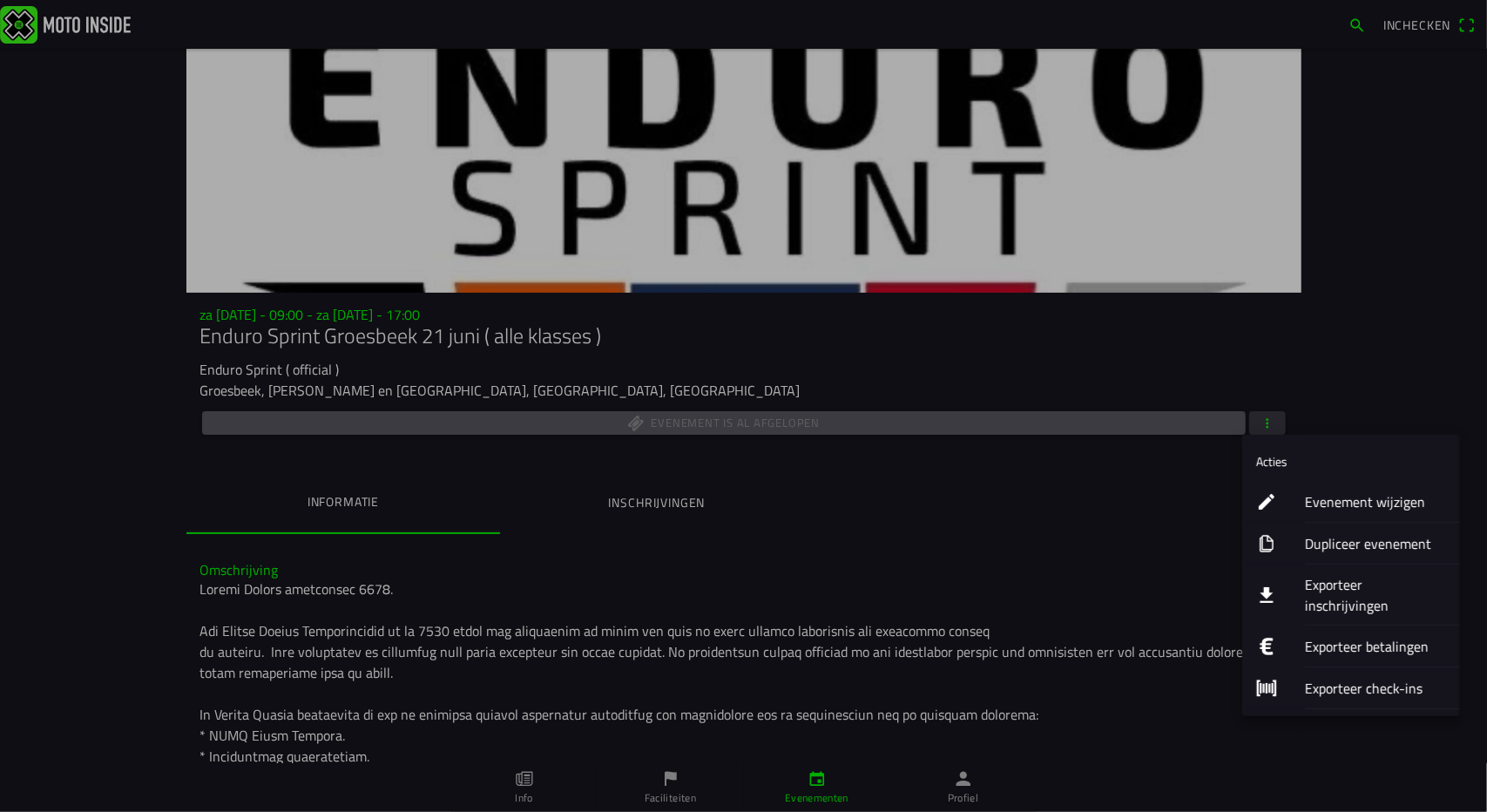
click at [1337, 636] on ion-label "Exporteer betalingen" at bounding box center [1376, 645] width 141 height 21
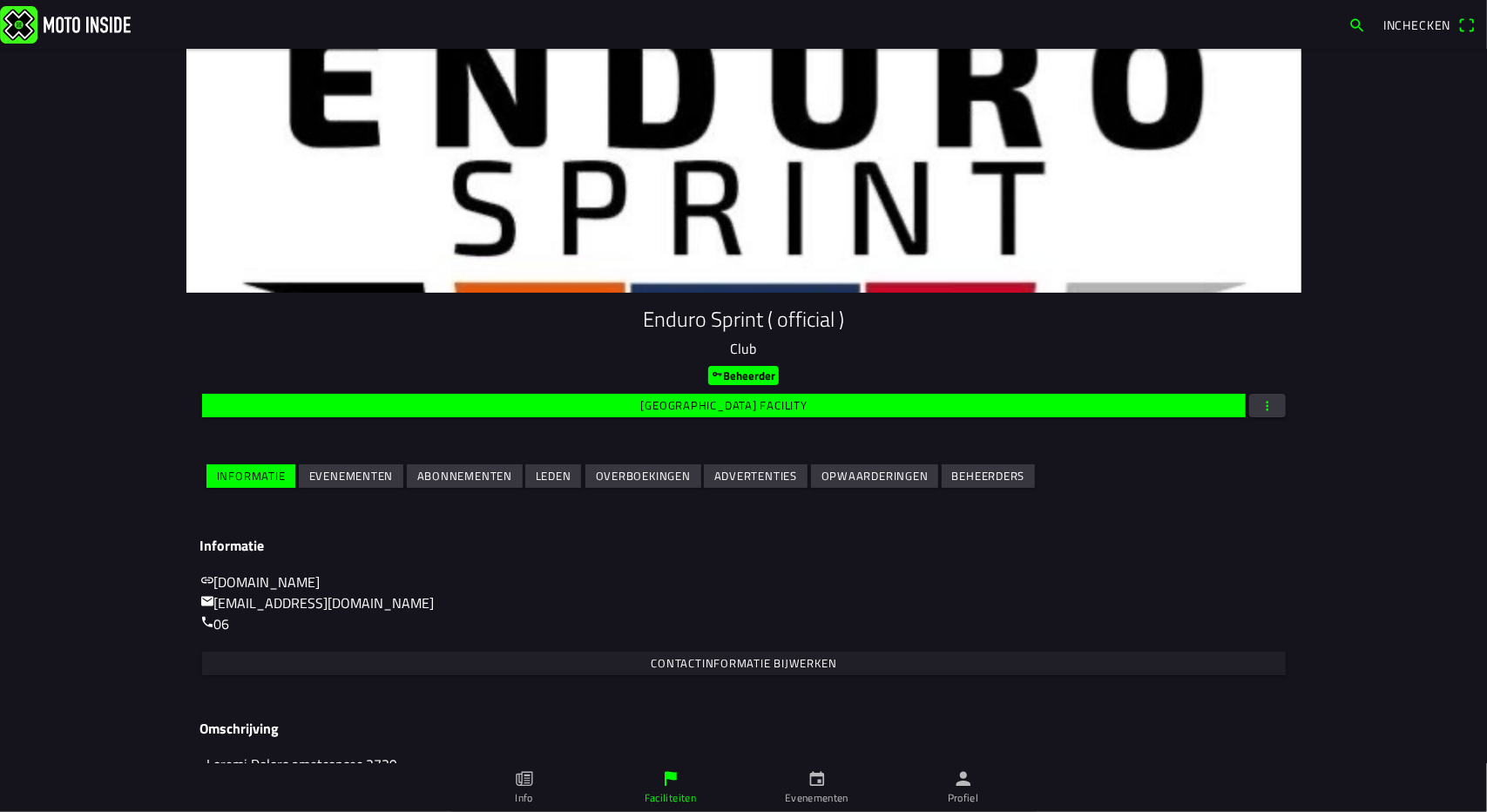
click at [0, 0] on slot "Evenementen" at bounding box center [0, 0] width 0 height 0
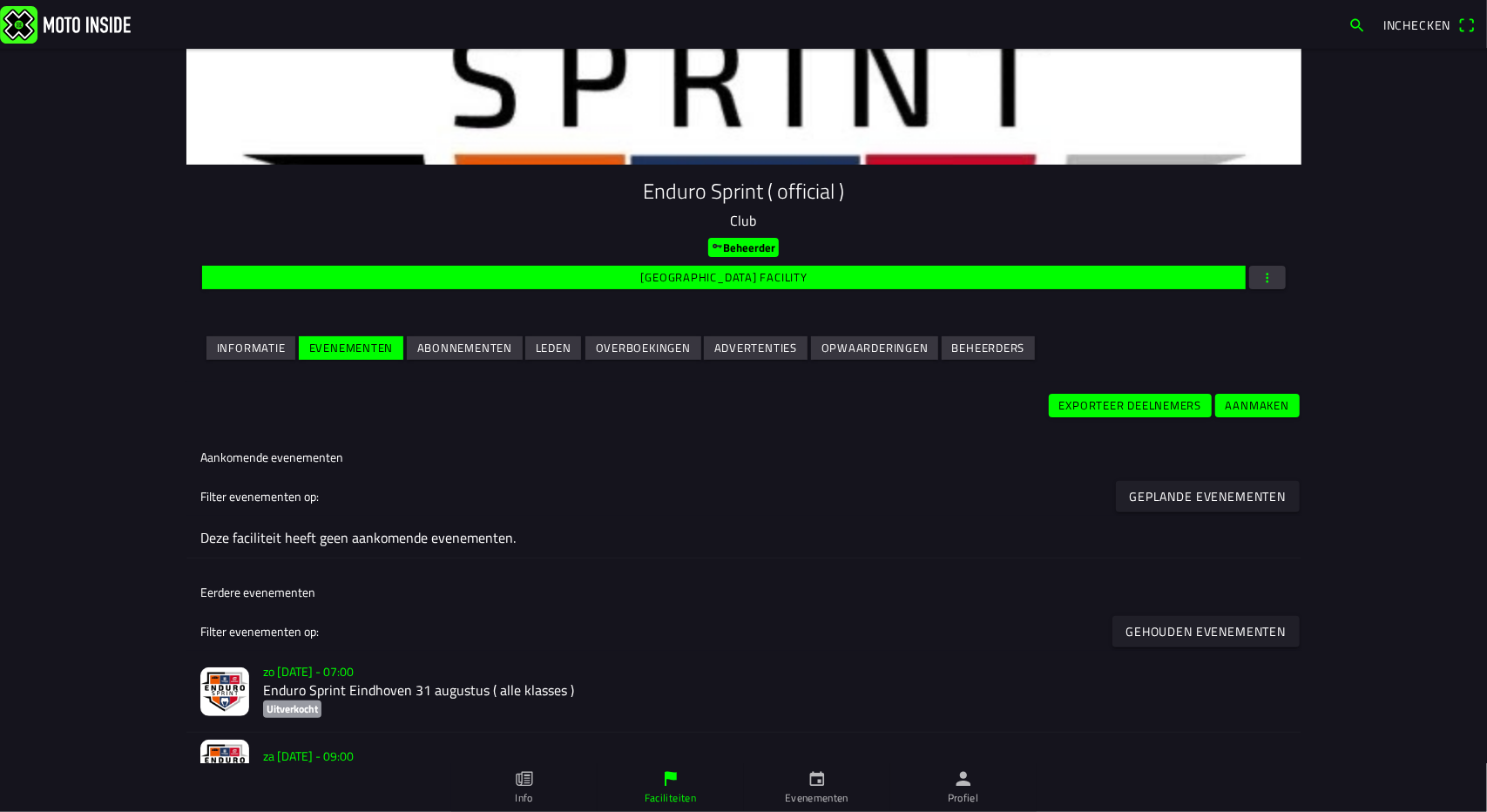
scroll to position [129, 0]
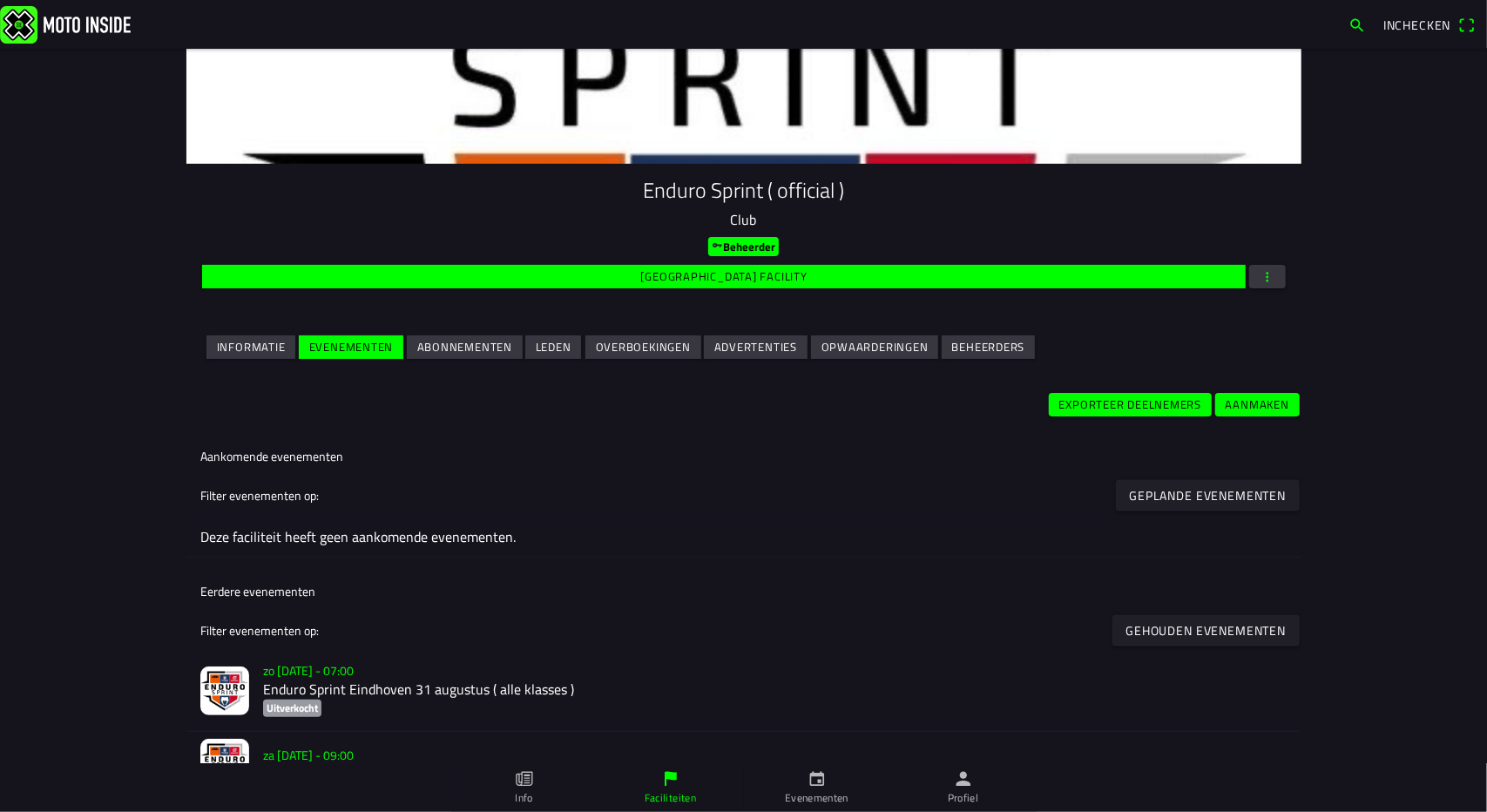
click at [429, 682] on h2 "Enduro Sprint Eindhoven 31 augustus ( alle klasses )" at bounding box center [776, 690] width 1025 height 17
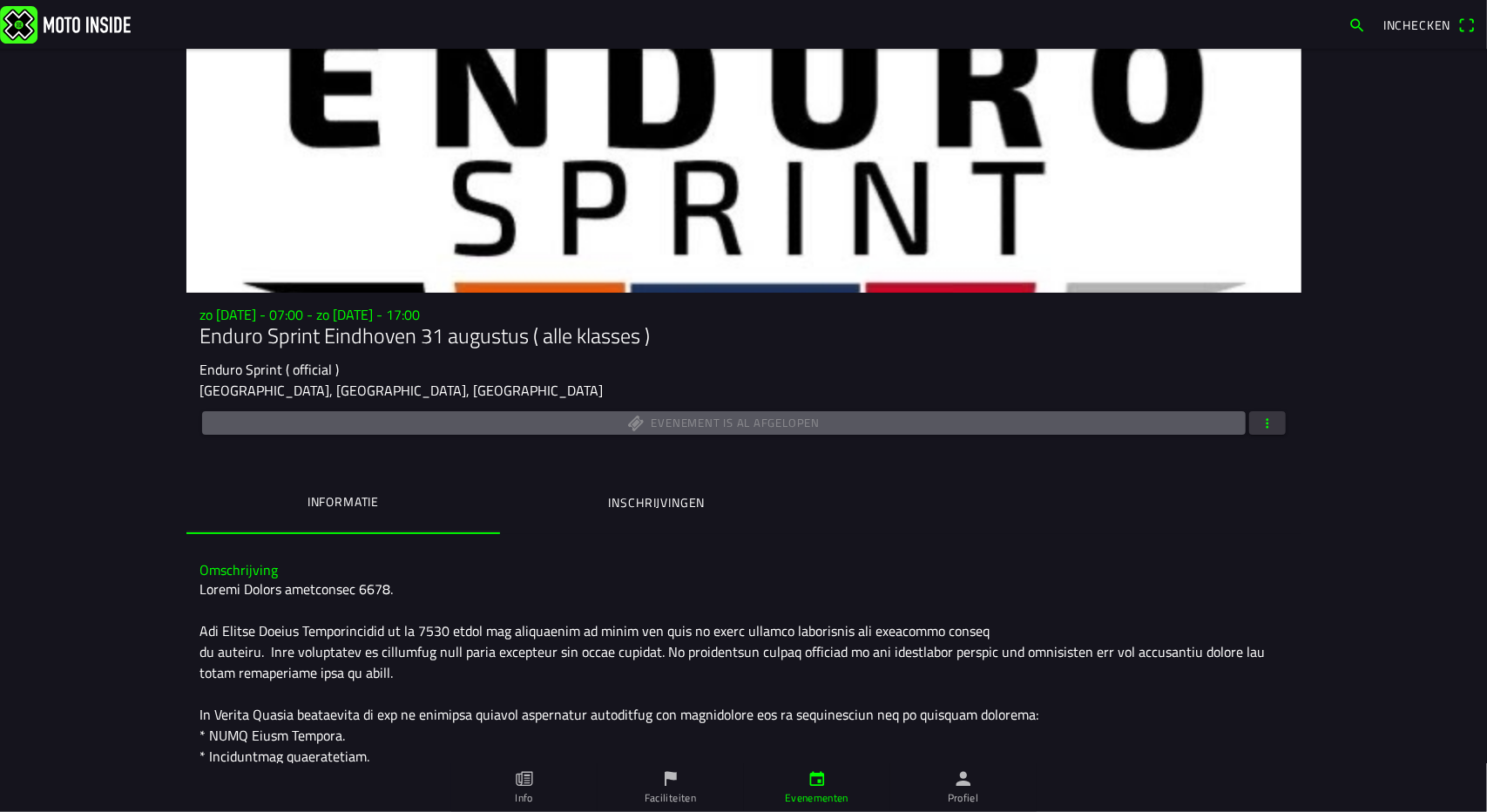
click at [1262, 421] on span "button" at bounding box center [1268, 423] width 16 height 24
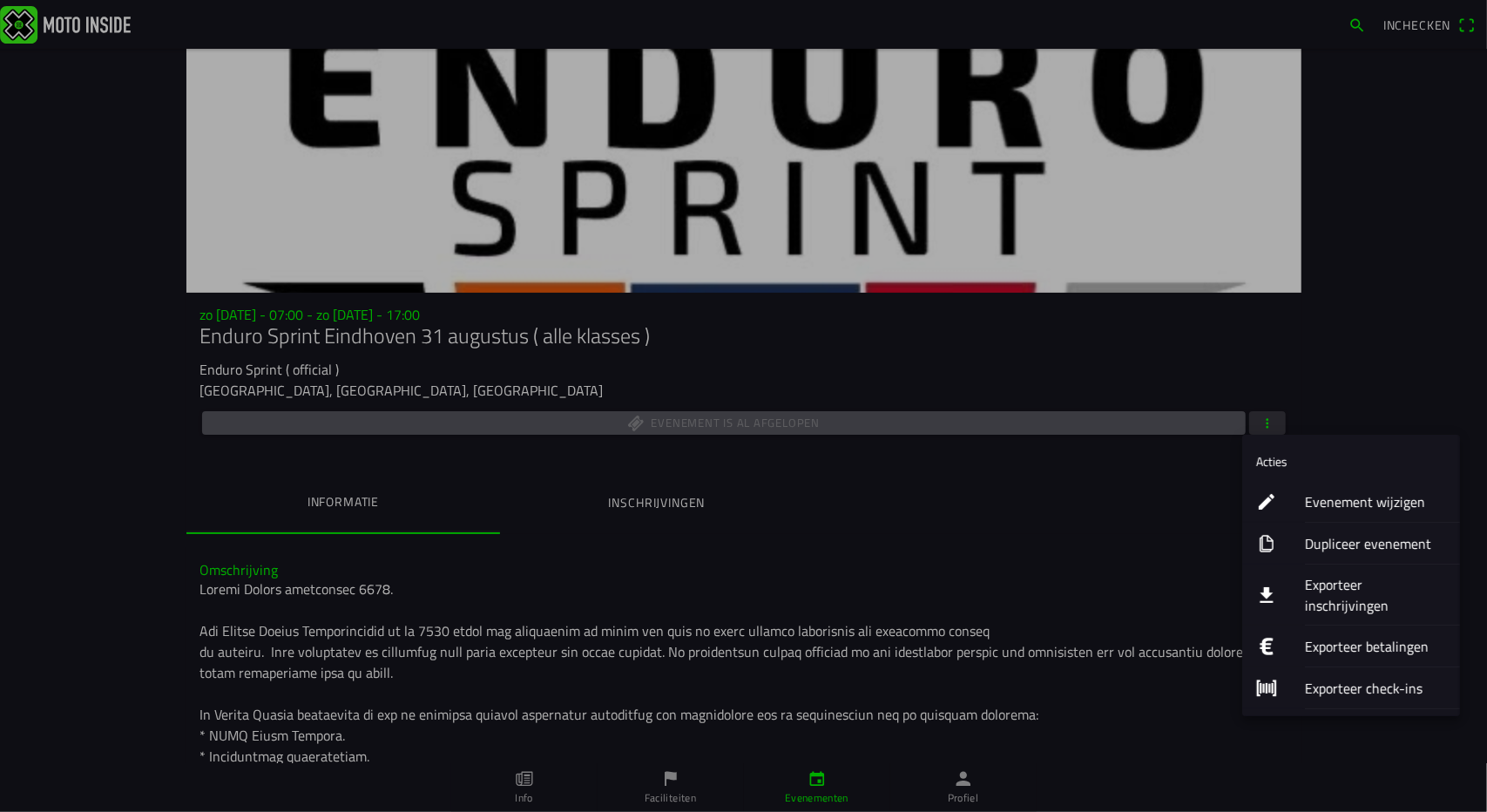
click at [1314, 636] on ion-label "Exporteer betalingen" at bounding box center [1376, 645] width 141 height 21
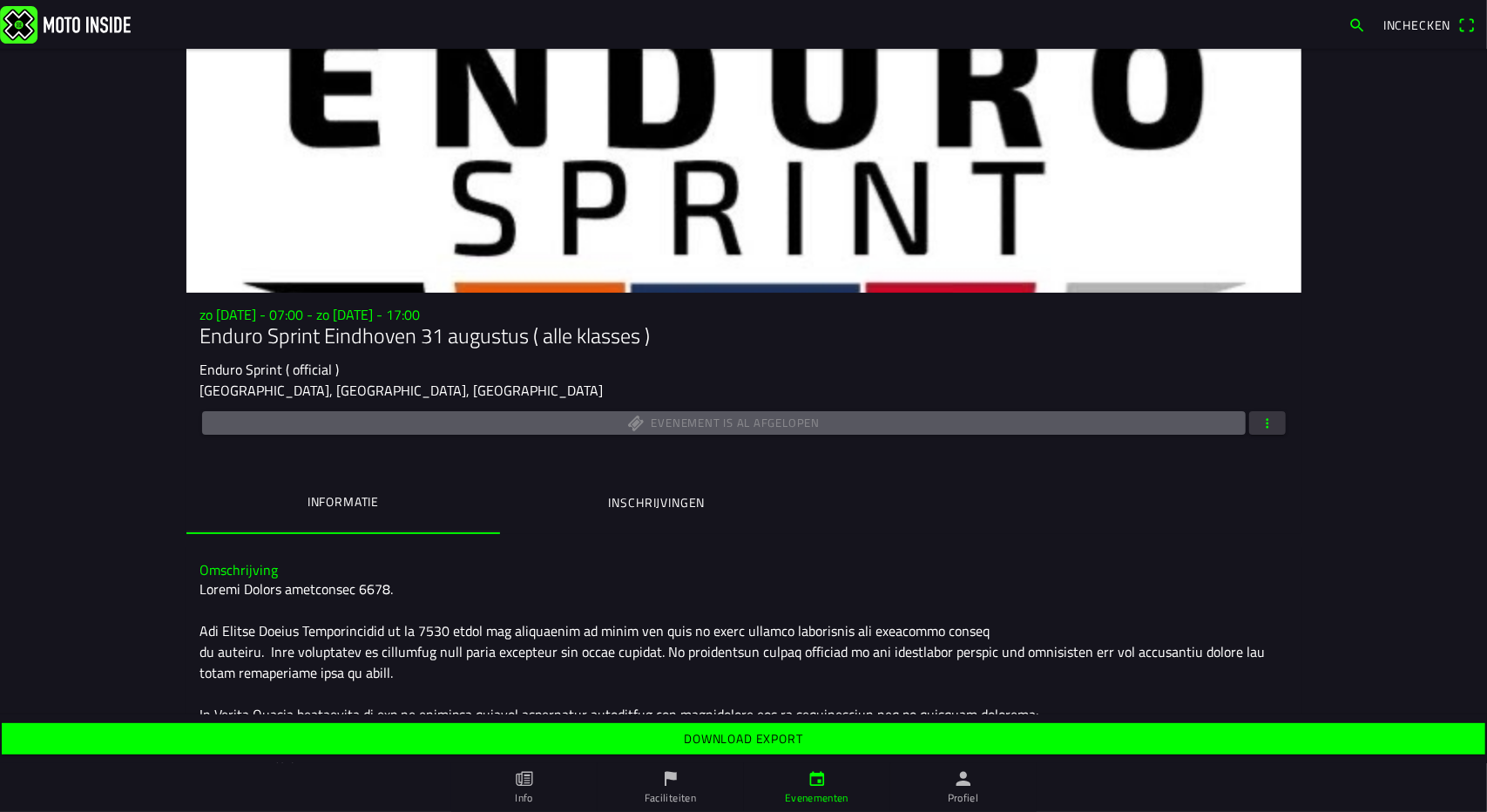
click at [0, 0] on slot "Download export" at bounding box center [0, 0] width 0 height 0
